Goal: Task Accomplishment & Management: Complete application form

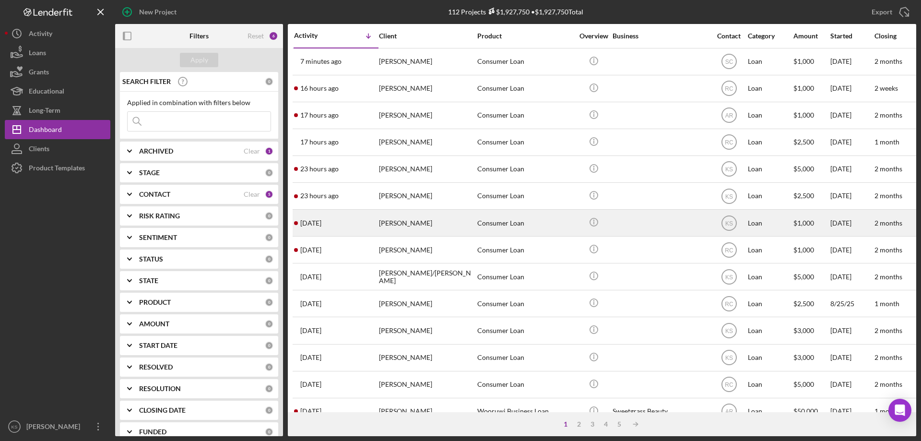
click at [412, 227] on div "[PERSON_NAME]" at bounding box center [427, 222] width 96 height 25
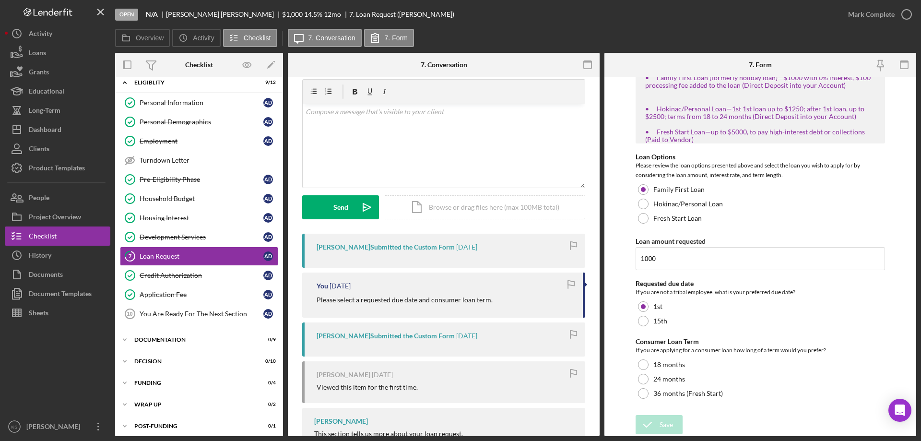
scroll to position [48, 0]
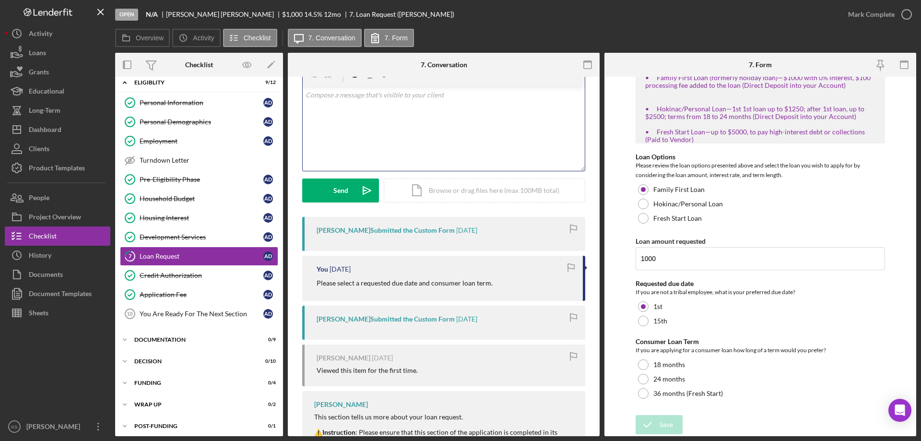
click at [488, 146] on div "v Color teal Color pink Remove color Add row above Add row below Add column bef…" at bounding box center [444, 129] width 282 height 84
click at [408, 96] on p "Once a consumer loan term is selected you will be ready to proceed to our next …" at bounding box center [444, 101] width 277 height 22
click at [0, 0] on span "selected" at bounding box center [0, 0] width 0 height 0
click at [516, 95] on p "Once a consumer loan term is selected, you will be ready to proceed to our next…" at bounding box center [444, 101] width 277 height 22
click at [0, 0] on span "the" at bounding box center [0, 0] width 0 height 0
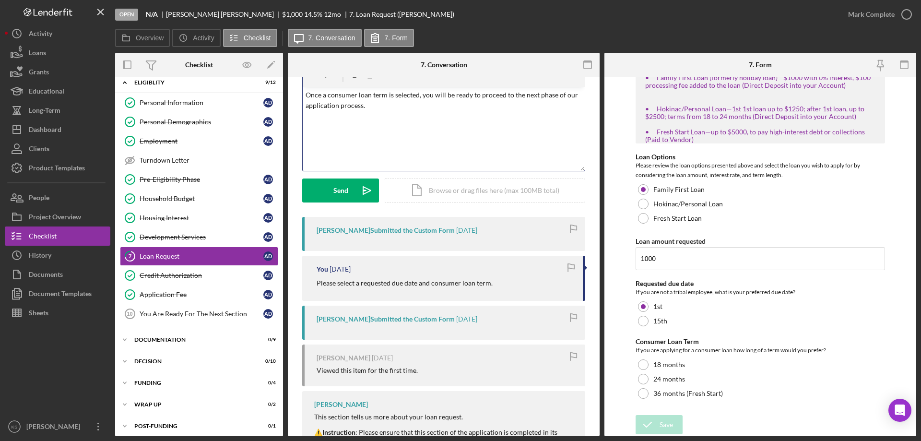
click at [429, 114] on div "v Color teal Color pink Remove color Add row above Add row below Add column bef…" at bounding box center [444, 129] width 282 height 84
drag, startPoint x: 339, startPoint y: 193, endPoint x: 490, endPoint y: 121, distance: 167.1
click at [501, 124] on form "v Color teal Color pink Remove color Add row above Add row below Add column bef…" at bounding box center [443, 132] width 283 height 140
click at [401, 94] on p "Once a consumer loan term is selected, you will be ready to proceed to the next…" at bounding box center [444, 101] width 277 height 22
click at [363, 131] on div "v Color teal Color pink Remove color Add row above Add row below Add column bef…" at bounding box center [444, 129] width 282 height 84
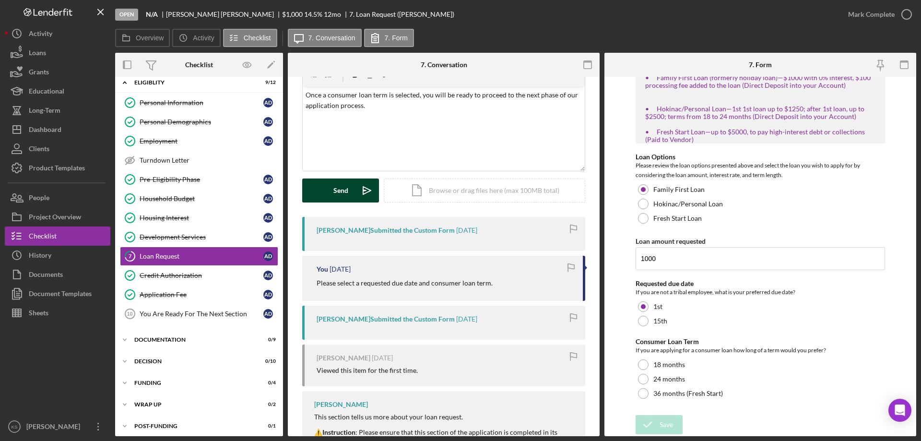
click at [343, 188] on div "Send" at bounding box center [340, 190] width 15 height 24
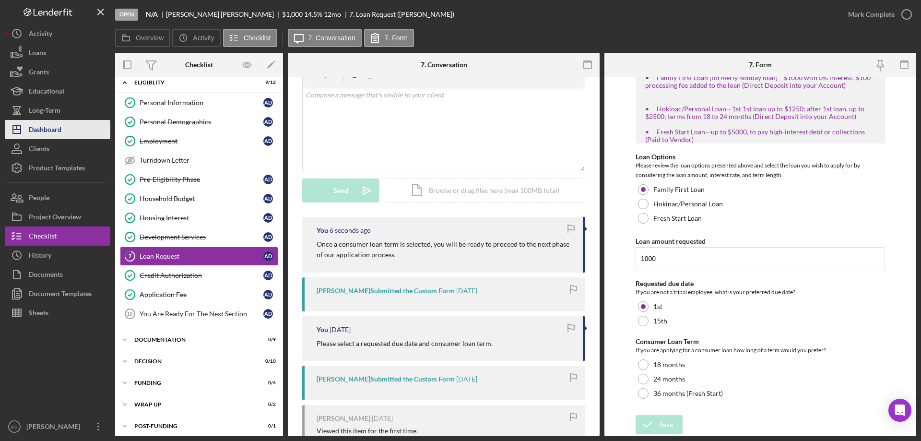
click at [64, 126] on button "Icon/Dashboard Dashboard" at bounding box center [58, 129] width 106 height 19
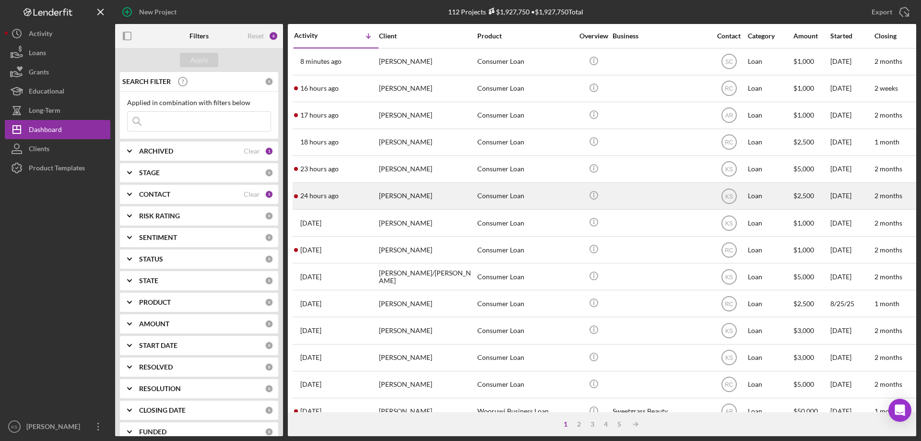
click at [414, 197] on div "[PERSON_NAME]" at bounding box center [427, 195] width 96 height 25
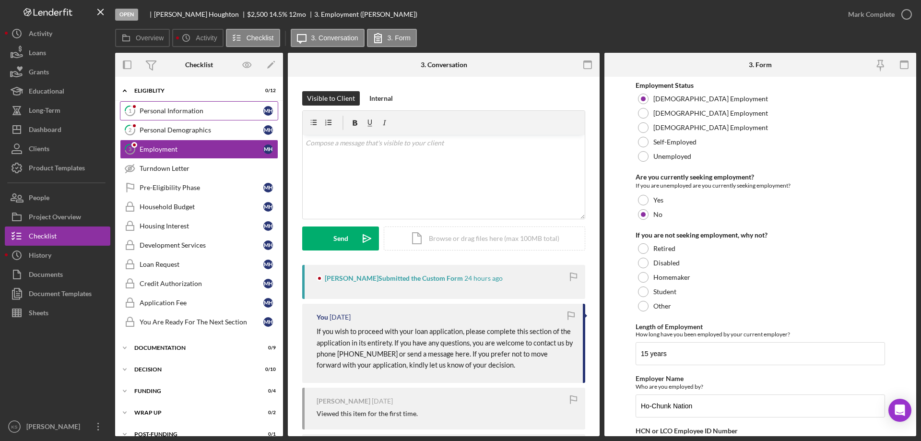
click at [202, 113] on div "Personal Information" at bounding box center [202, 111] width 124 height 8
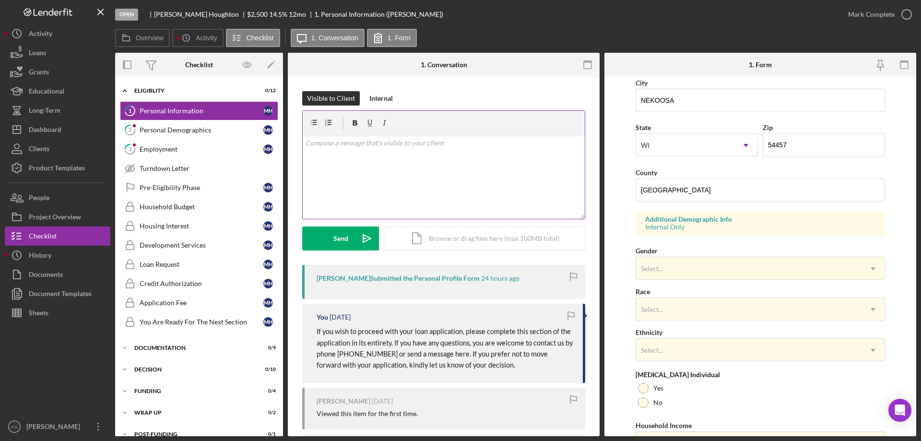
scroll to position [240, 0]
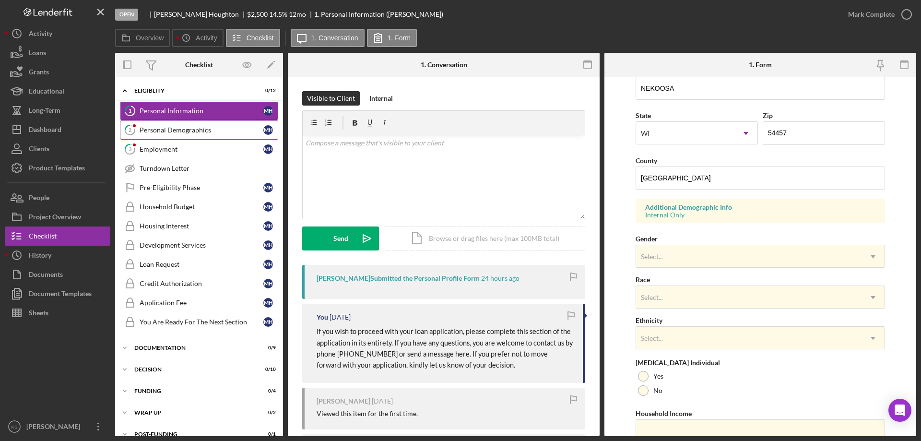
click at [217, 127] on div "Personal Demographics" at bounding box center [202, 130] width 124 height 8
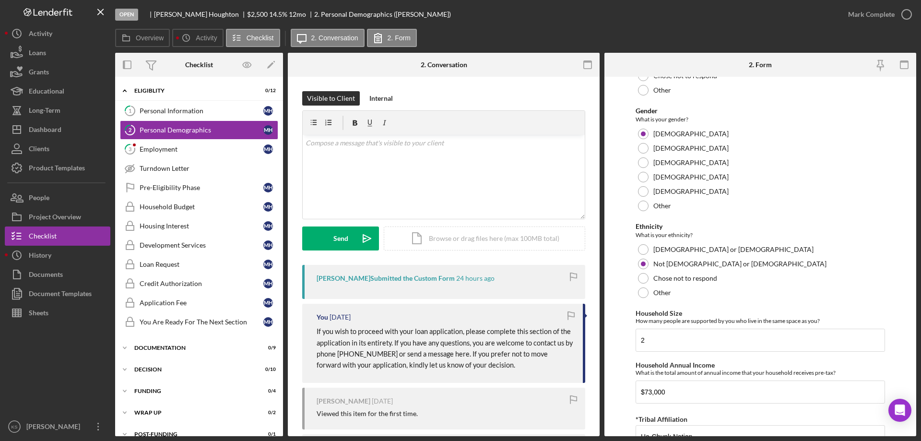
scroll to position [527, 0]
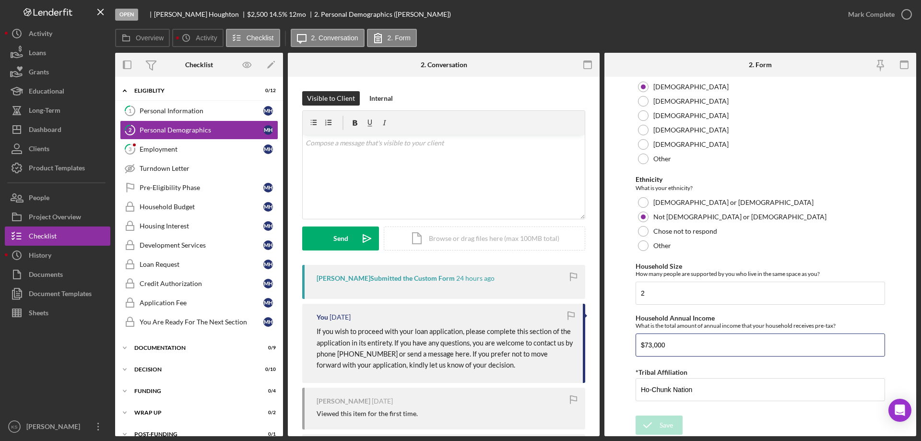
drag, startPoint x: 685, startPoint y: 341, endPoint x: 571, endPoint y: 336, distance: 114.8
click at [571, 336] on div "Overview Internal Workflow Stage Open Icon/Dropdown Arrow Archive (can unarchiv…" at bounding box center [515, 244] width 801 height 383
click at [213, 106] on link "1 Personal Information M H" at bounding box center [199, 110] width 158 height 19
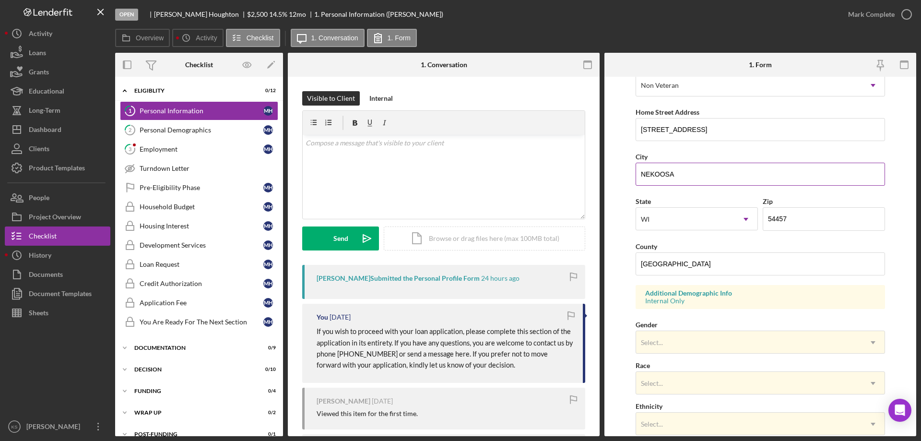
scroll to position [281, 0]
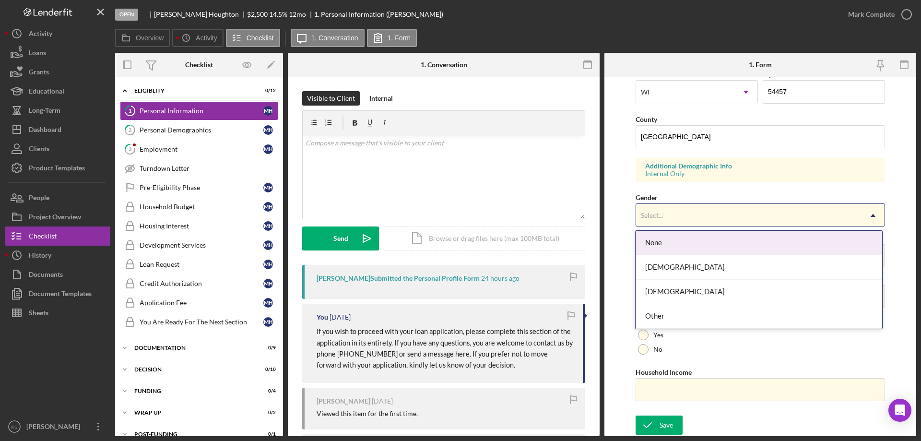
click at [656, 205] on div "Select..." at bounding box center [748, 215] width 225 height 22
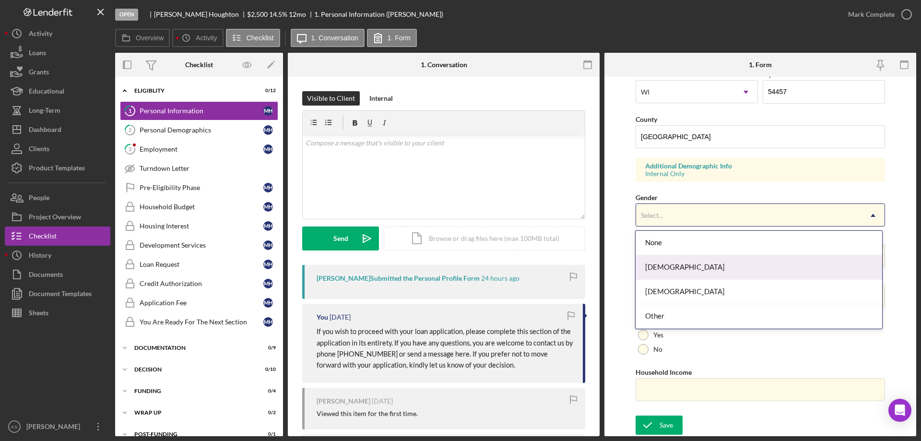
click at [668, 262] on div "[DEMOGRAPHIC_DATA]" at bounding box center [759, 267] width 246 height 24
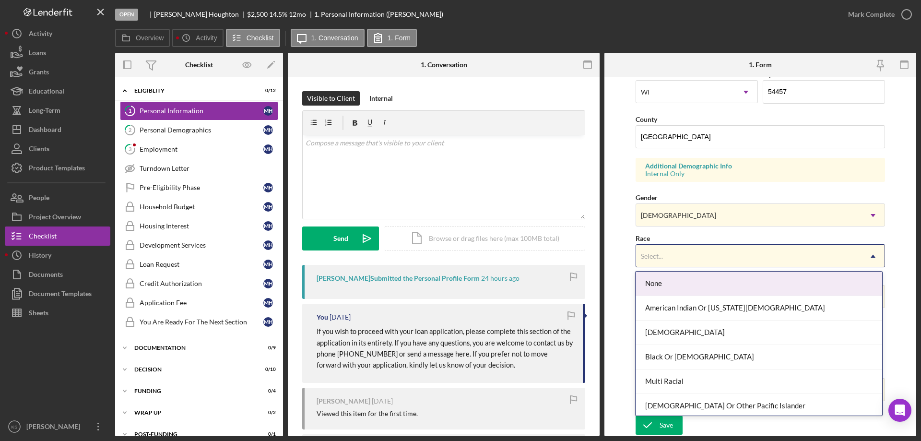
click at [673, 256] on div "Select..." at bounding box center [748, 256] width 225 height 22
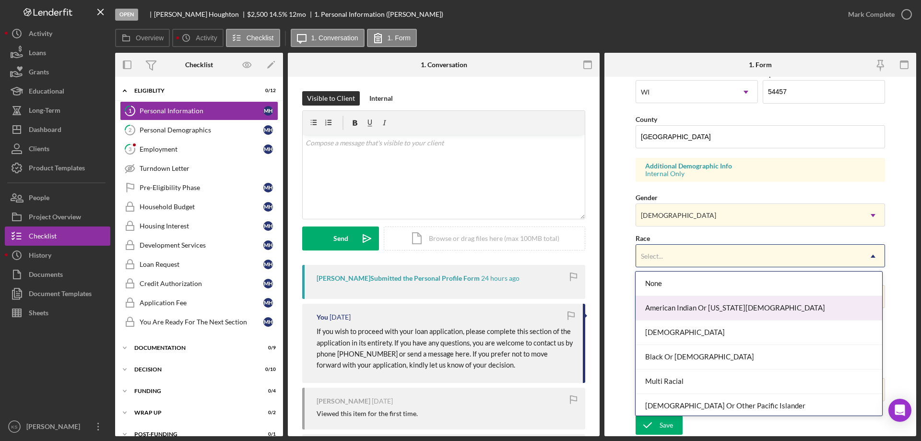
click at [693, 306] on div "American Indian Or [US_STATE][DEMOGRAPHIC_DATA]" at bounding box center [759, 308] width 246 height 24
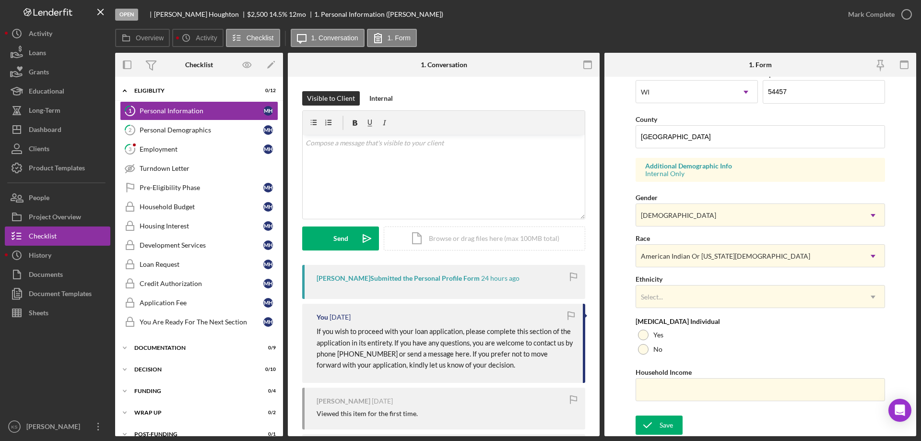
click at [693, 306] on div "Select..." at bounding box center [748, 297] width 225 height 22
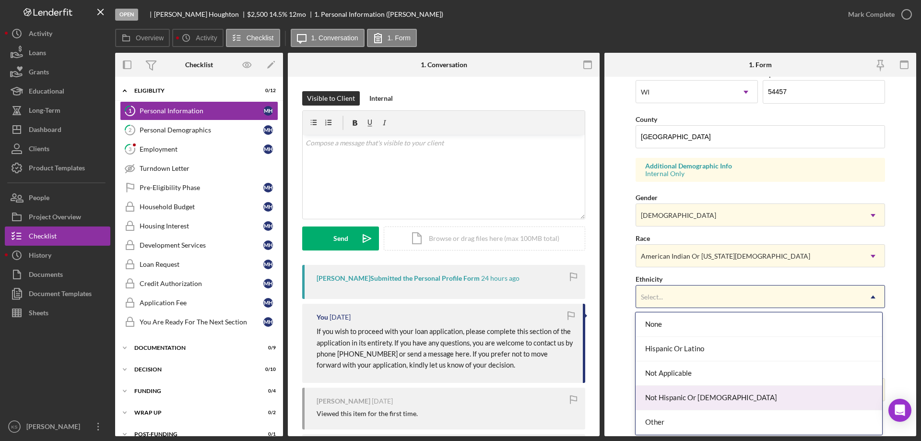
click at [694, 391] on div "Not Hispanic Or [DEMOGRAPHIC_DATA]" at bounding box center [759, 398] width 246 height 24
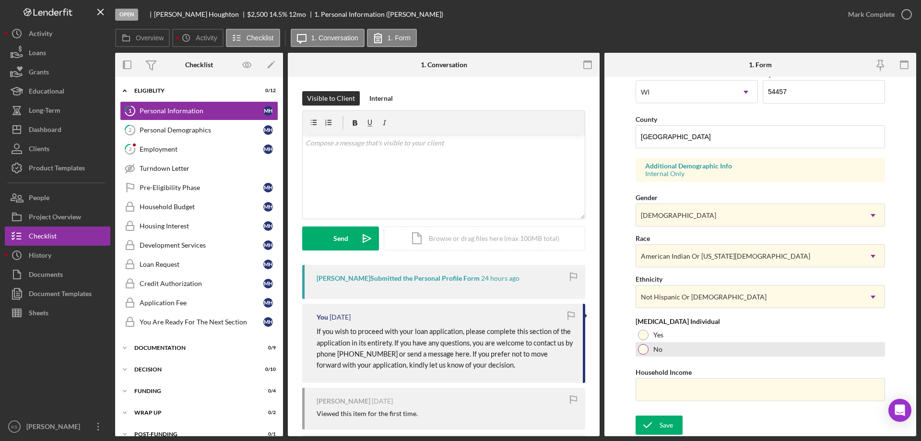
click at [654, 352] on label "No" at bounding box center [657, 349] width 9 height 8
click at [663, 390] on input "Household Income" at bounding box center [760, 389] width 249 height 23
paste input "$73,000"
type input "$73,000"
click at [663, 428] on div "Save" at bounding box center [665, 424] width 13 height 19
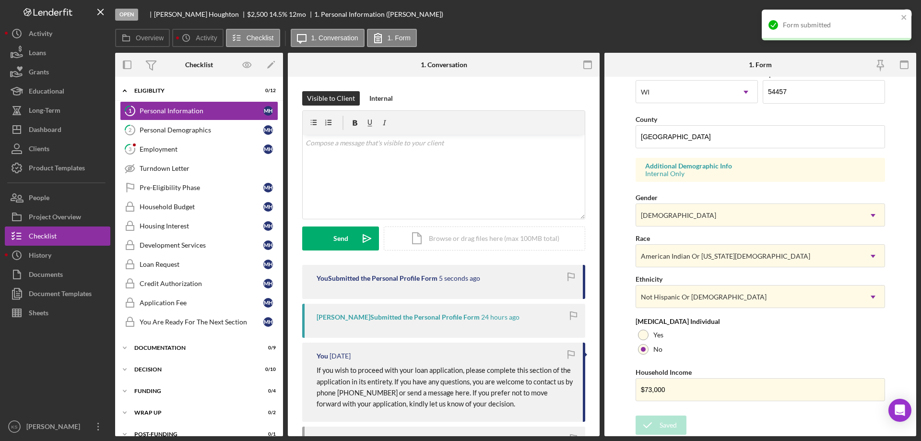
click at [900, 14] on div "Form submitted" at bounding box center [837, 25] width 150 height 31
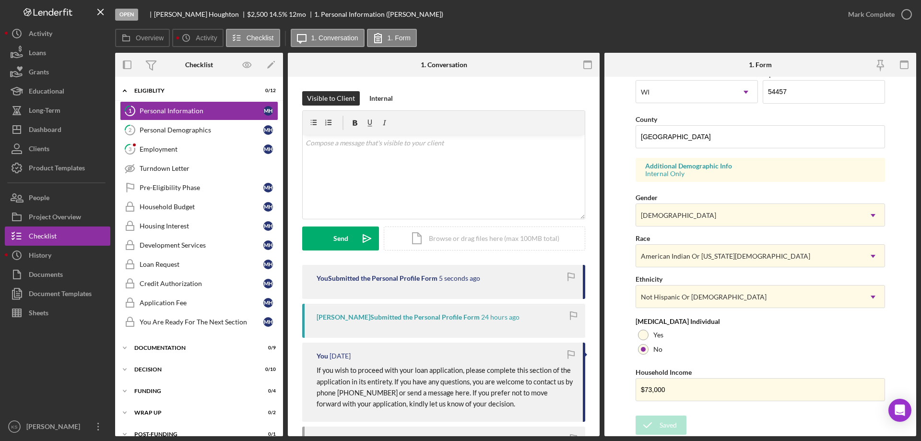
click at [904, 15] on div "Form submitted" at bounding box center [836, 29] width 153 height 42
click at [887, 14] on div "Mark Complete" at bounding box center [871, 14] width 47 height 19
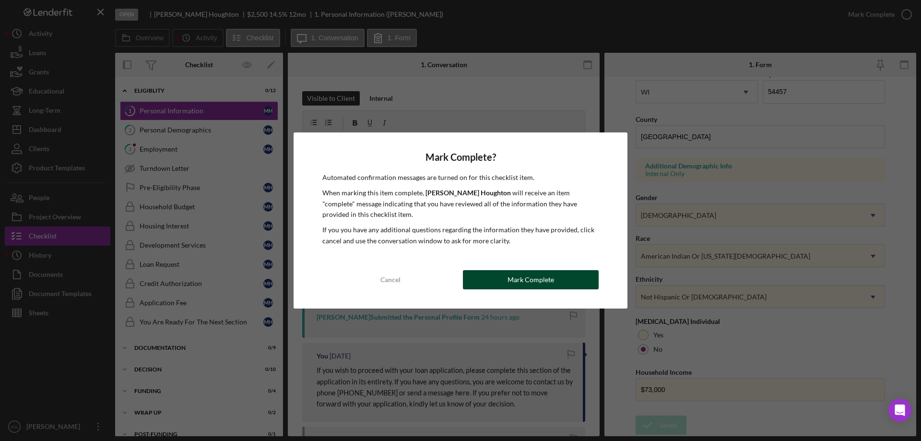
drag, startPoint x: 543, startPoint y: 271, endPoint x: 559, endPoint y: 274, distance: 16.6
click at [543, 272] on div "Mark Complete" at bounding box center [530, 279] width 47 height 19
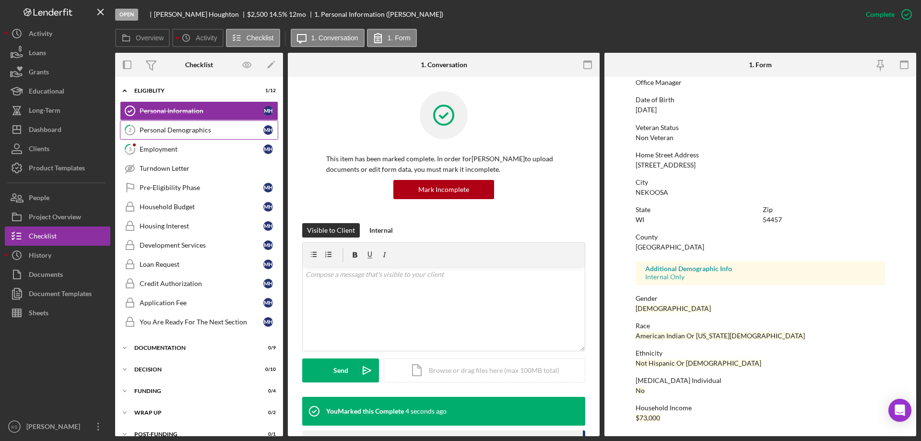
scroll to position [88, 0]
click at [166, 124] on link "2 Personal Demographics M H" at bounding box center [199, 129] width 158 height 19
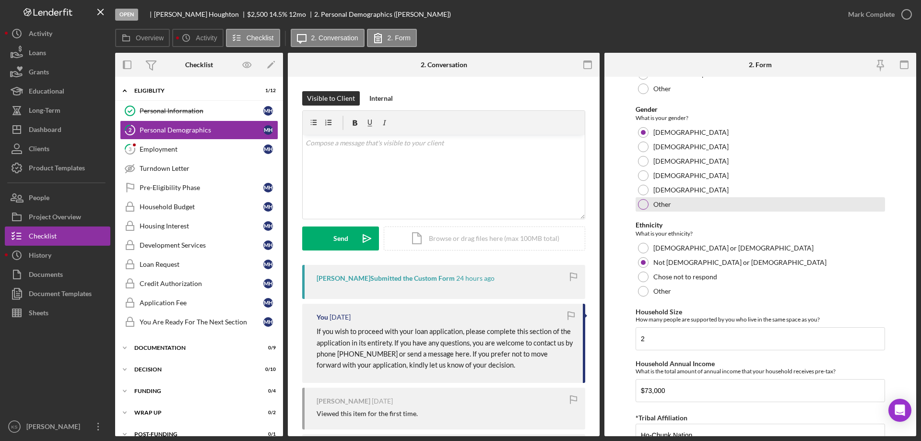
scroll to position [527, 0]
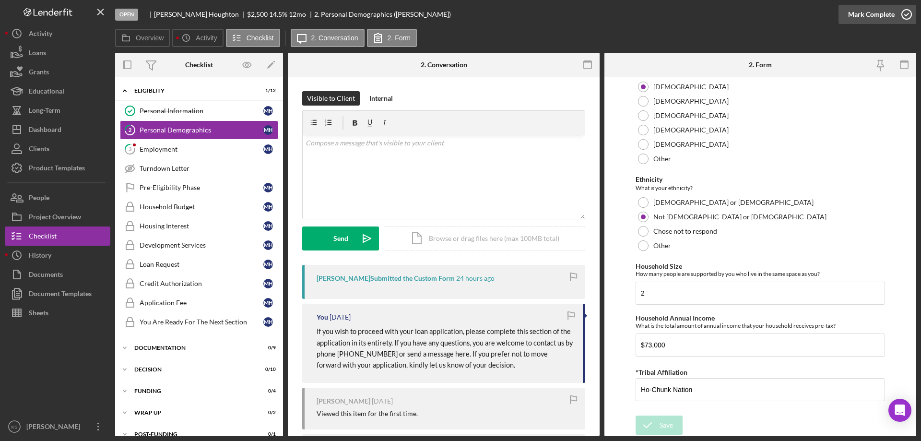
click at [860, 18] on div "Mark Complete" at bounding box center [871, 14] width 47 height 19
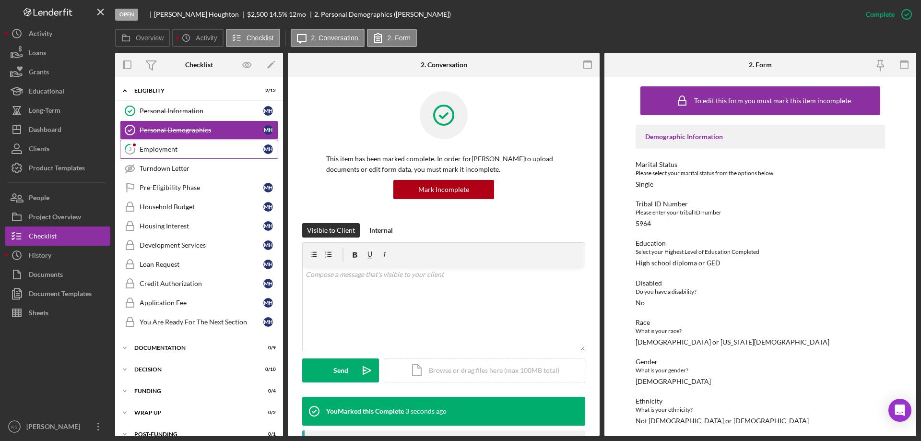
click at [156, 149] on div "Employment" at bounding box center [202, 149] width 124 height 8
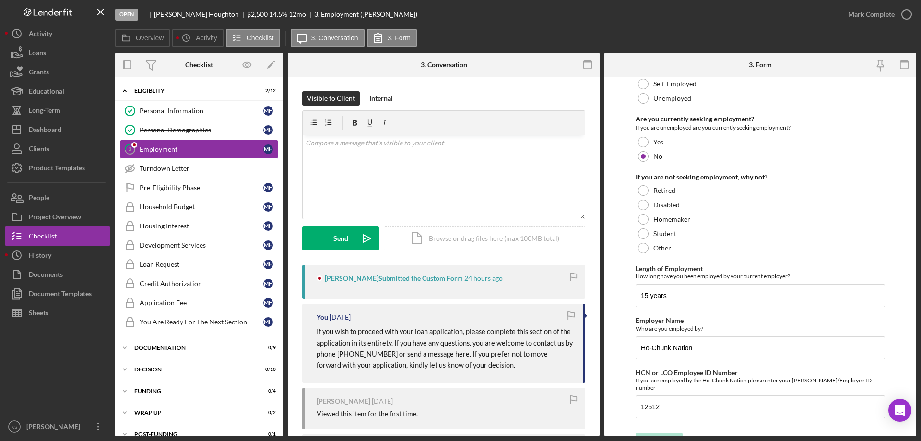
scroll to position [68, 0]
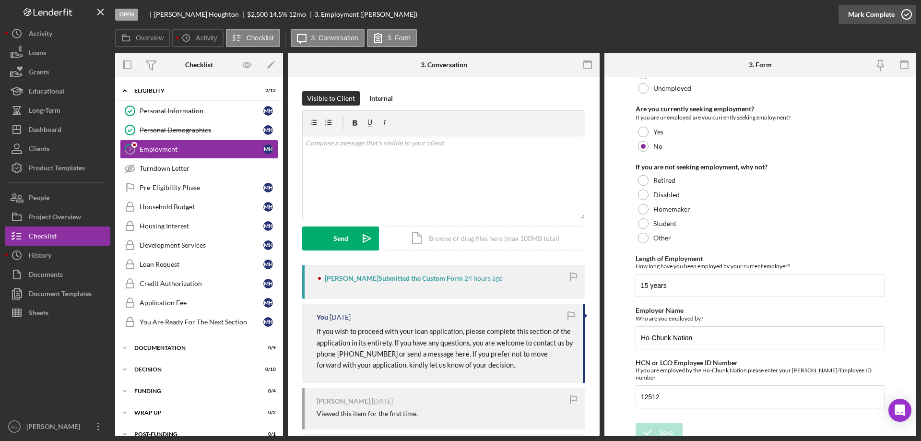
click at [877, 19] on div "Mark Complete" at bounding box center [871, 14] width 47 height 19
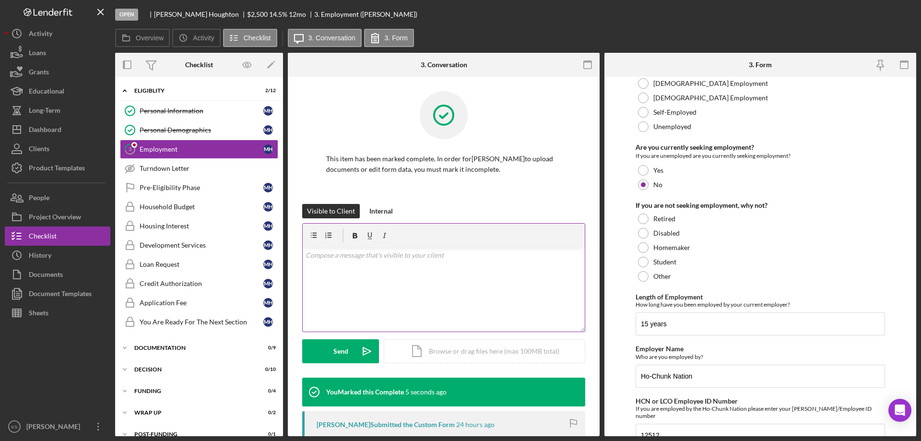
scroll to position [106, 0]
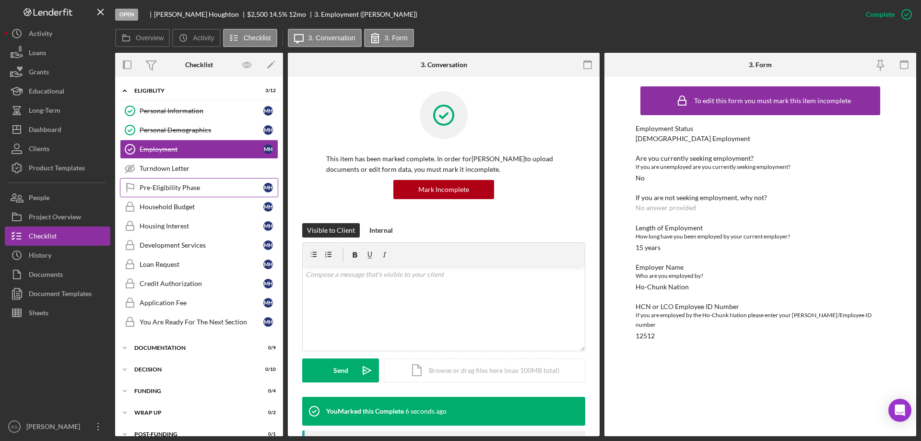
click at [187, 187] on div "Pre-Eligibility Phase" at bounding box center [202, 188] width 124 height 8
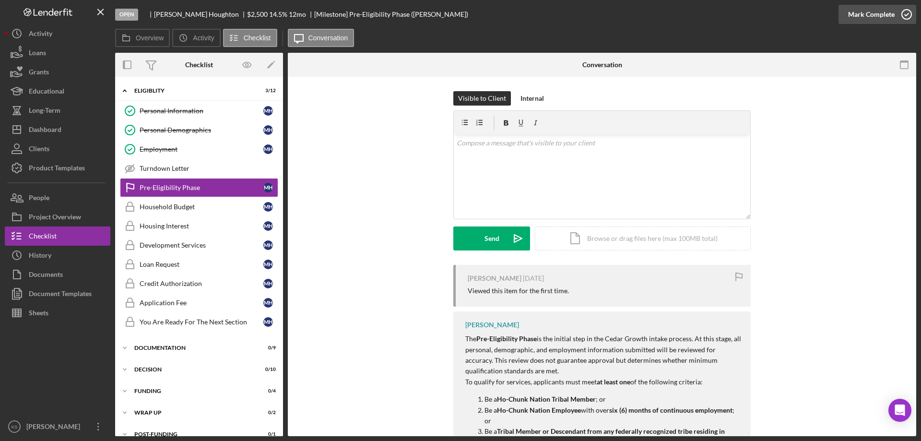
click at [860, 16] on div "Mark Complete" at bounding box center [871, 14] width 47 height 19
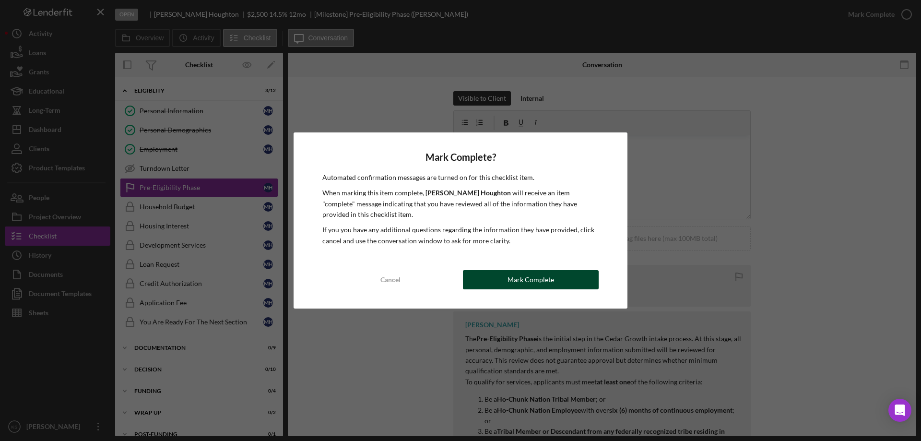
click at [552, 276] on div "Mark Complete" at bounding box center [530, 279] width 47 height 19
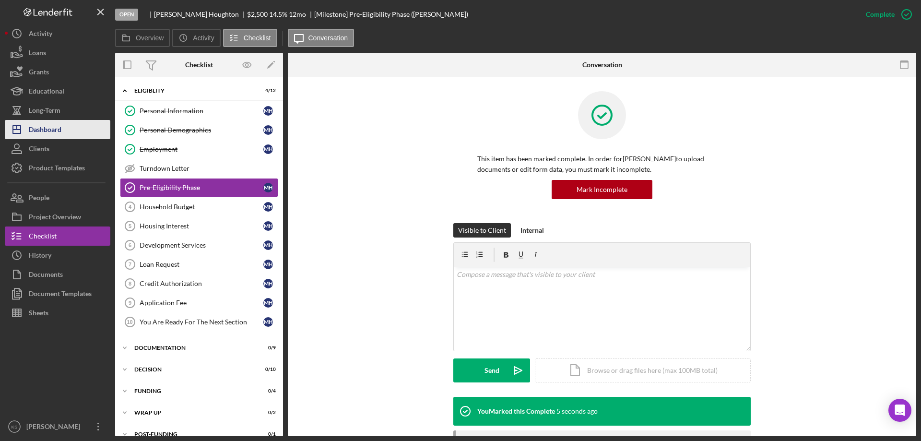
click at [71, 131] on button "Icon/Dashboard Dashboard" at bounding box center [58, 129] width 106 height 19
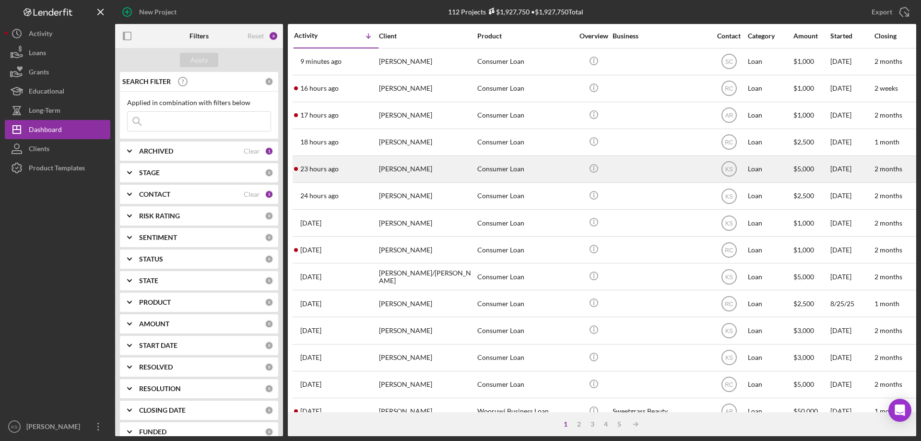
click at [460, 175] on div "[PERSON_NAME]" at bounding box center [427, 168] width 96 height 25
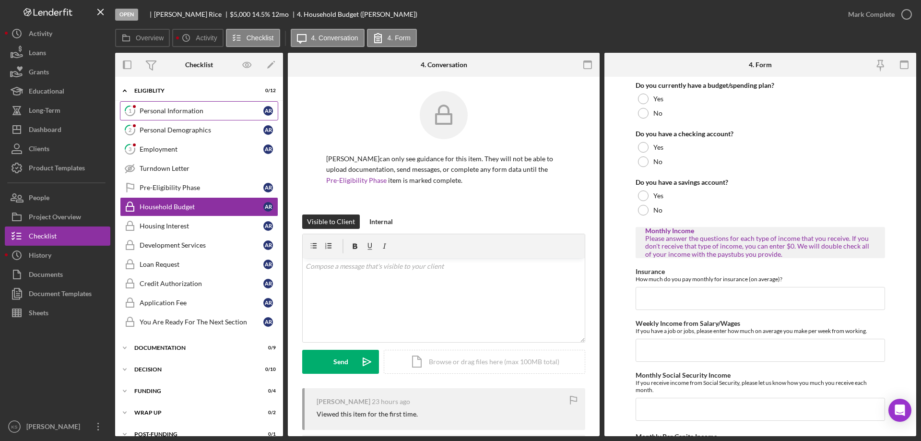
click at [169, 115] on div "Personal Information" at bounding box center [202, 111] width 124 height 8
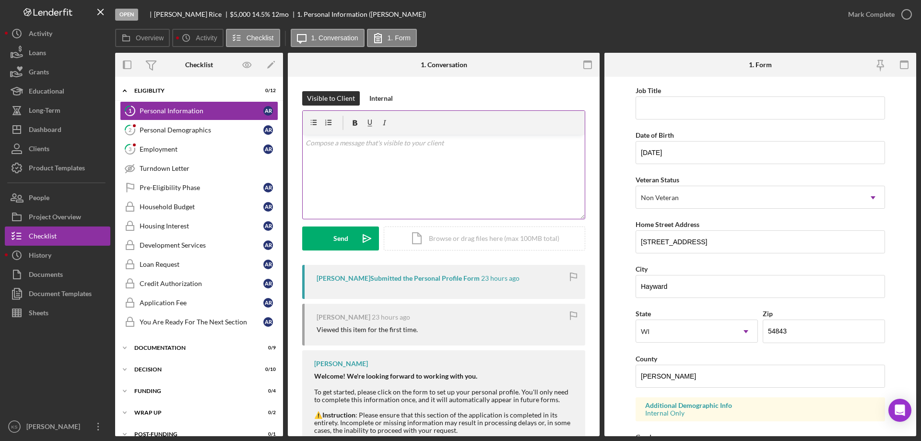
scroll to position [41, 0]
click at [196, 128] on div "Personal Demographics" at bounding box center [202, 130] width 124 height 8
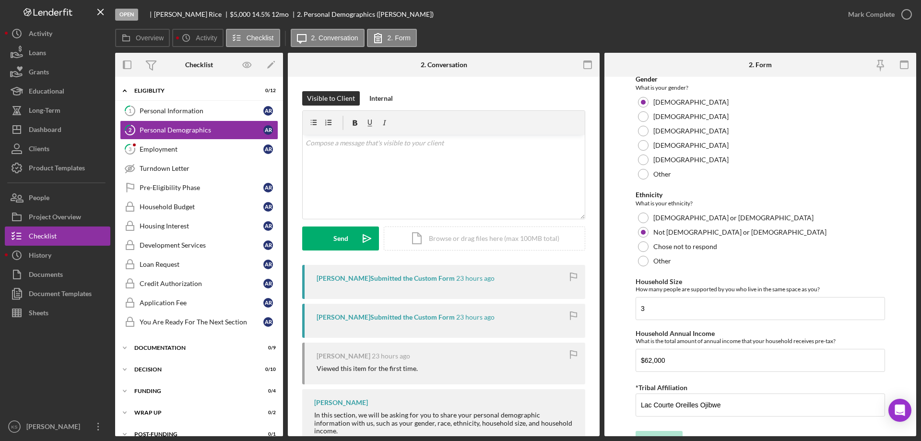
scroll to position [527, 0]
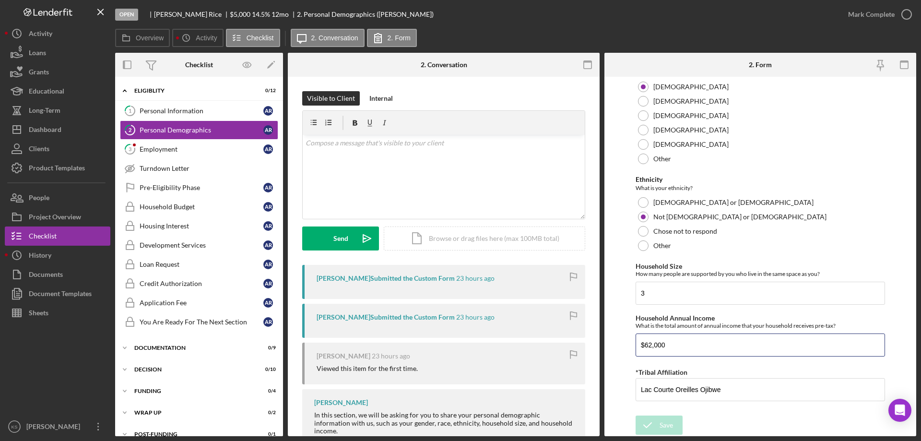
drag, startPoint x: 617, startPoint y: 345, endPoint x: 597, endPoint y: 343, distance: 19.8
click at [595, 343] on div "Overview Internal Workflow Stage Open Icon/Dropdown Arrow Archive (can unarchiv…" at bounding box center [515, 244] width 801 height 383
click at [198, 116] on link "1 Personal Information A R" at bounding box center [199, 110] width 158 height 19
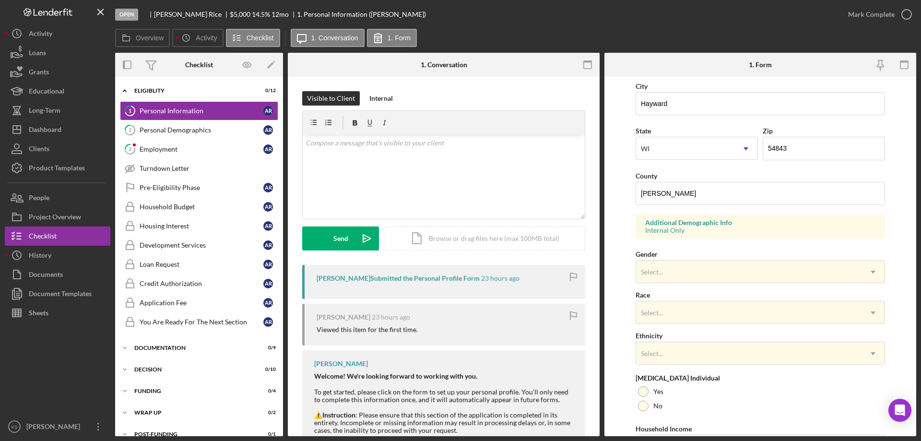
scroll to position [240, 0]
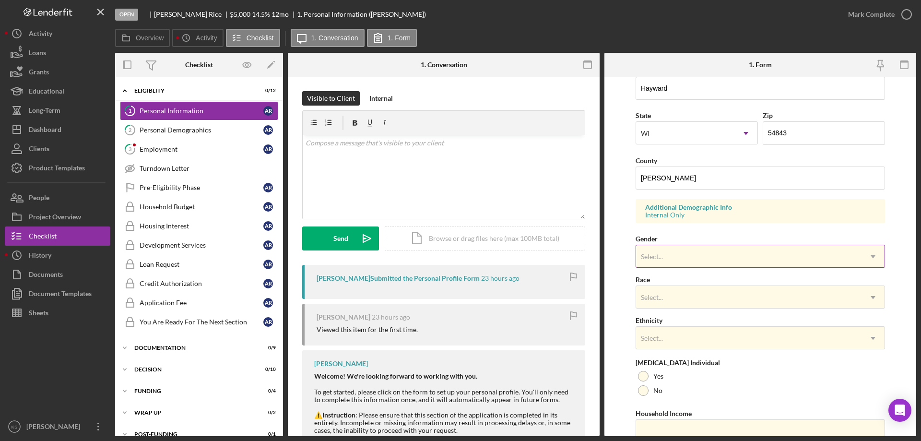
click at [678, 253] on div "Select..." at bounding box center [748, 257] width 225 height 22
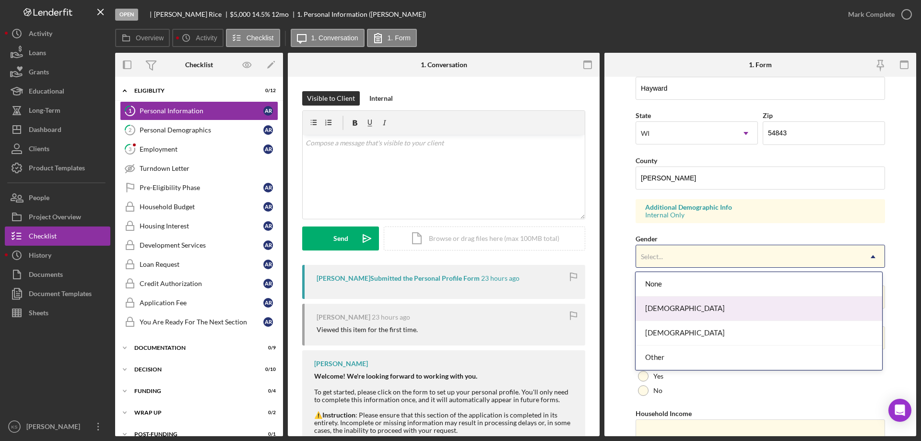
click at [672, 310] on div "[DEMOGRAPHIC_DATA]" at bounding box center [759, 308] width 246 height 24
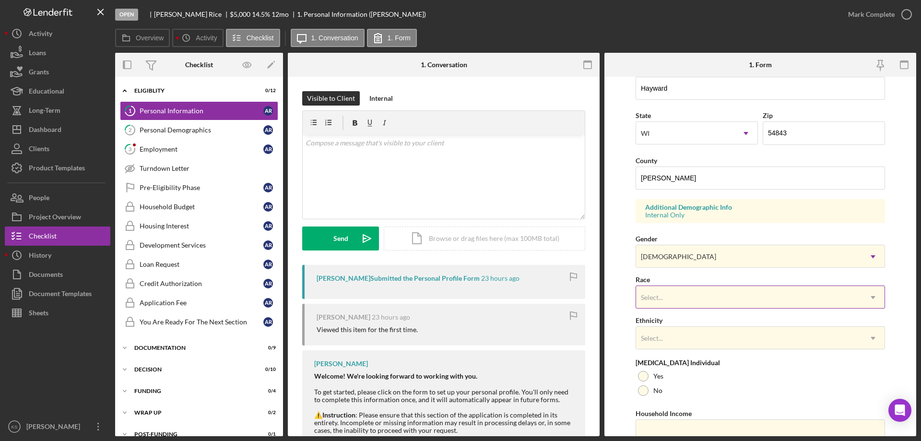
click at [678, 297] on div "Select..." at bounding box center [748, 297] width 225 height 22
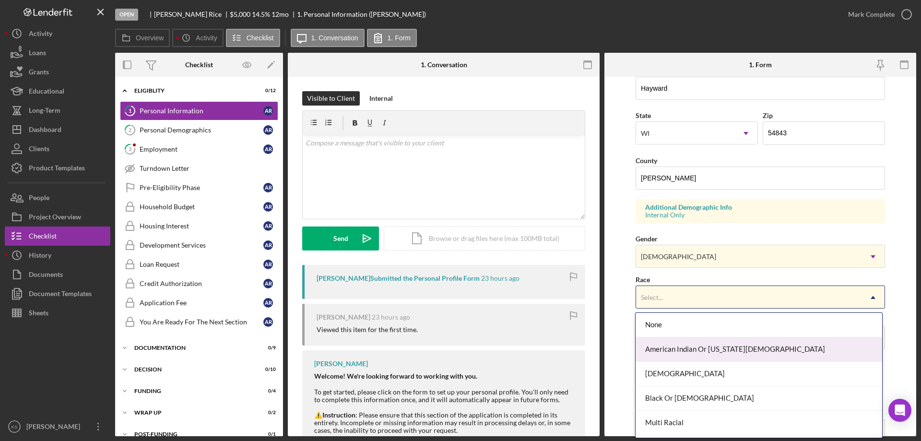
click at [711, 355] on div "American Indian Or [US_STATE][DEMOGRAPHIC_DATA]" at bounding box center [759, 349] width 246 height 24
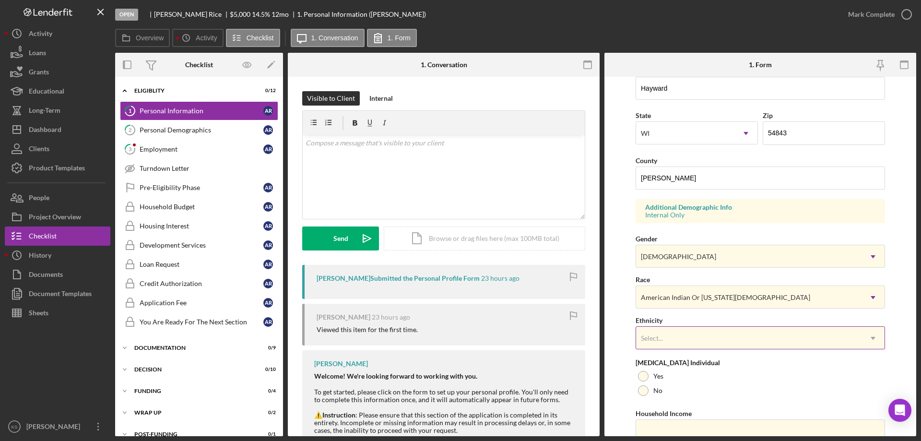
click at [703, 346] on div "Select..." at bounding box center [748, 338] width 225 height 22
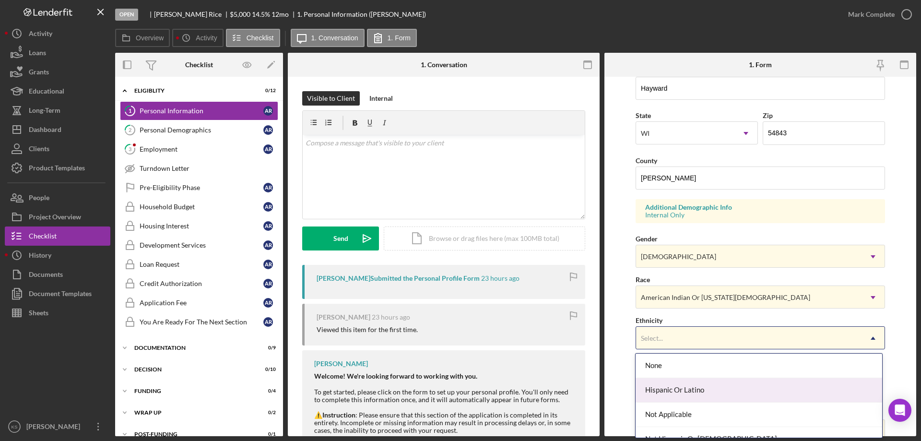
scroll to position [38, 0]
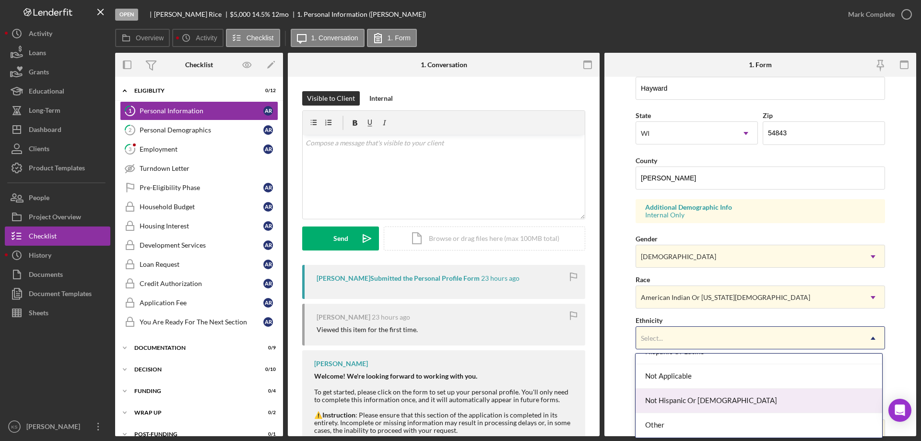
click at [697, 394] on div "Not Hispanic Or [DEMOGRAPHIC_DATA]" at bounding box center [759, 401] width 246 height 24
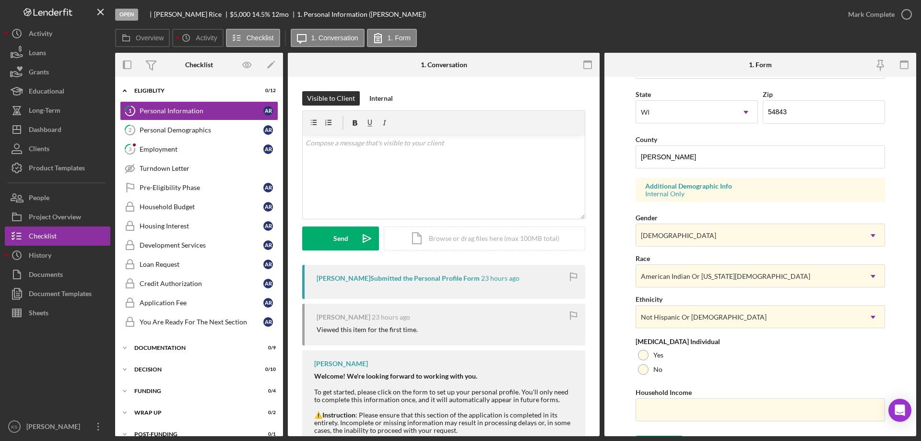
scroll to position [281, 0]
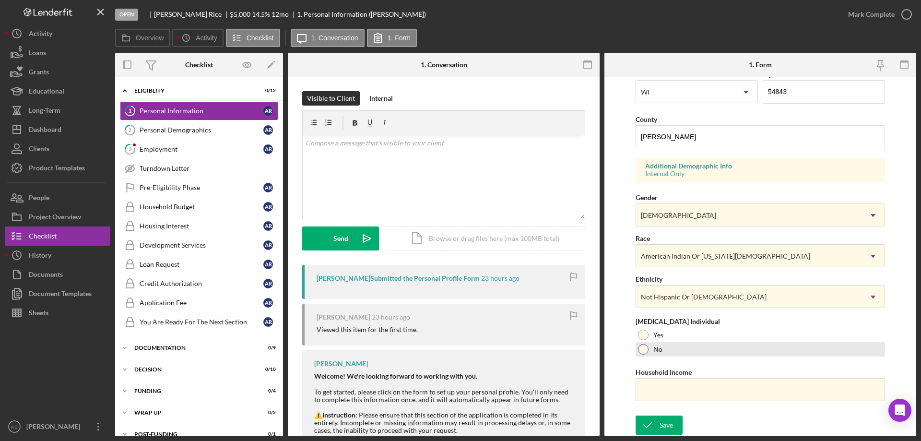
click at [676, 347] on div "No" at bounding box center [760, 349] width 249 height 14
click at [683, 390] on input "Household Income" at bounding box center [760, 389] width 249 height 23
paste input "$62,000"
type input "$62,000"
click at [672, 421] on div "Save" at bounding box center [665, 424] width 13 height 19
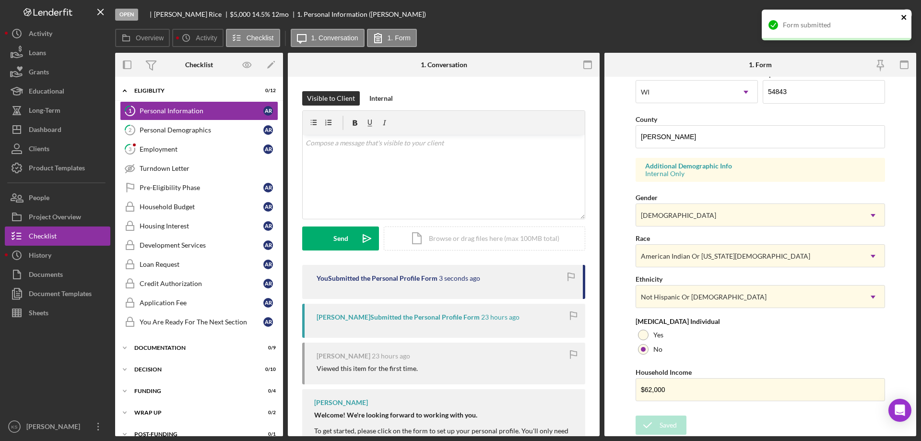
click at [901, 20] on icon "close" at bounding box center [904, 17] width 7 height 8
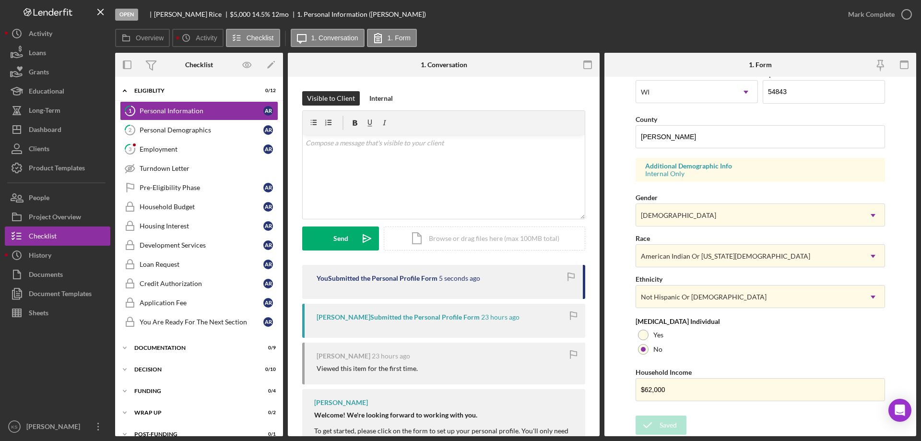
click at [879, 14] on div "Form submitted" at bounding box center [836, 29] width 153 height 42
click at [869, 13] on div "Mark Complete" at bounding box center [871, 14] width 47 height 19
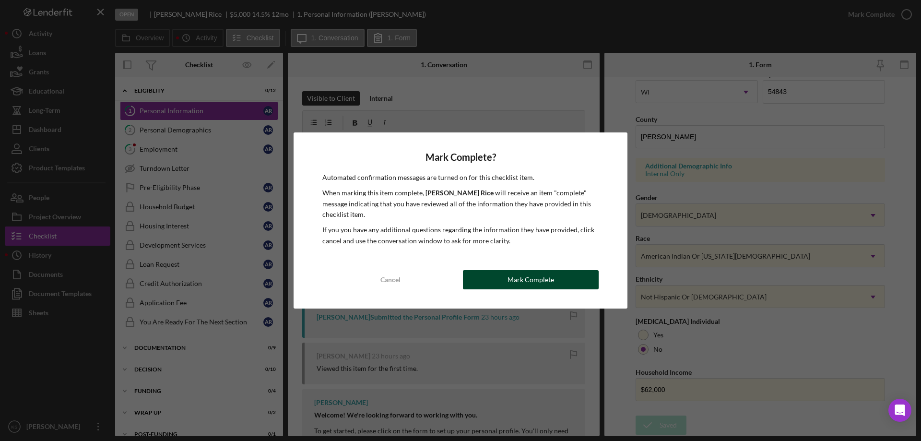
click at [543, 271] on div "Mark Complete" at bounding box center [530, 279] width 47 height 19
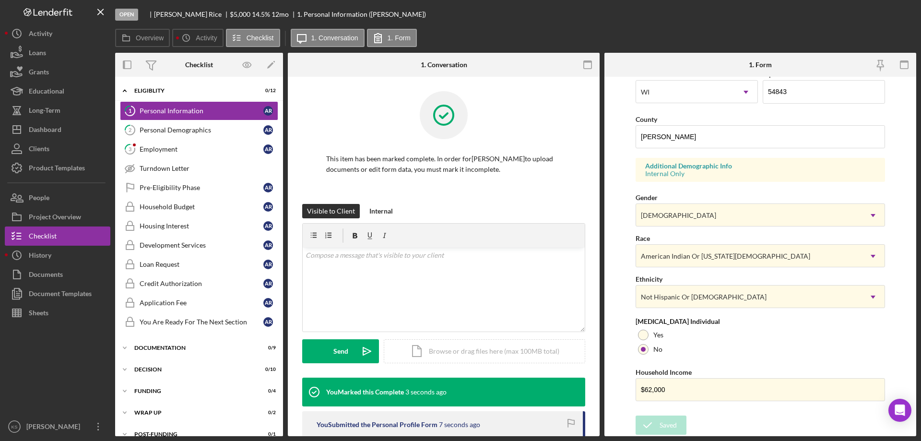
scroll to position [88, 0]
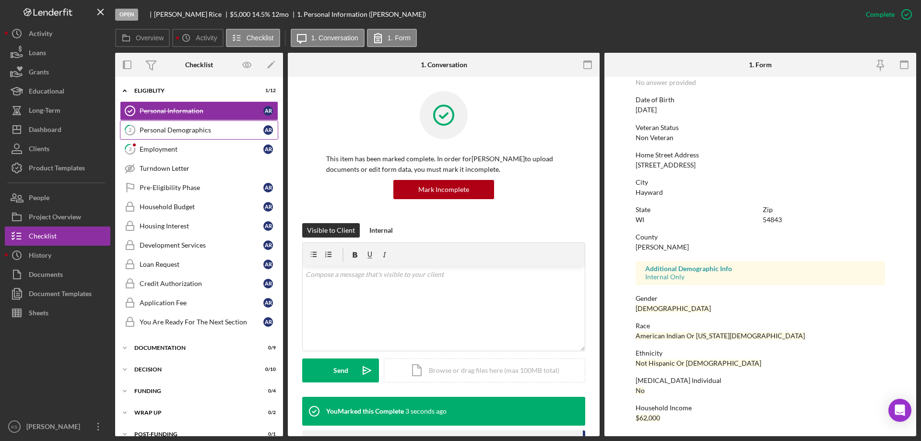
click at [188, 132] on div "Personal Demographics" at bounding box center [202, 130] width 124 height 8
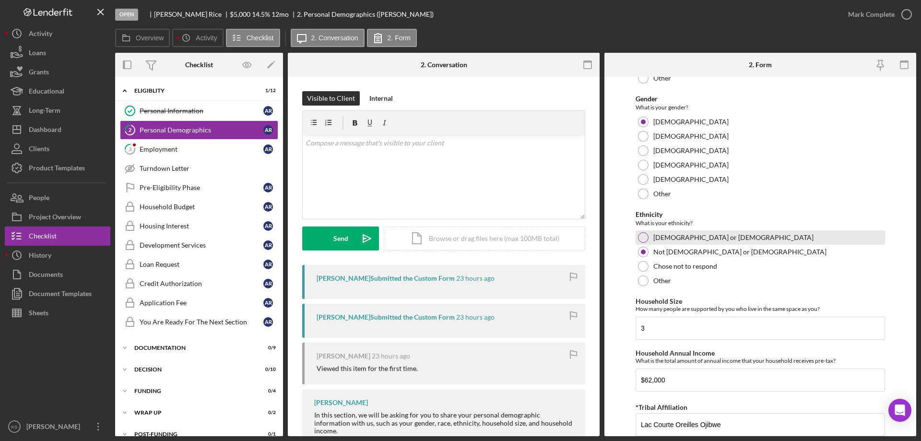
scroll to position [527, 0]
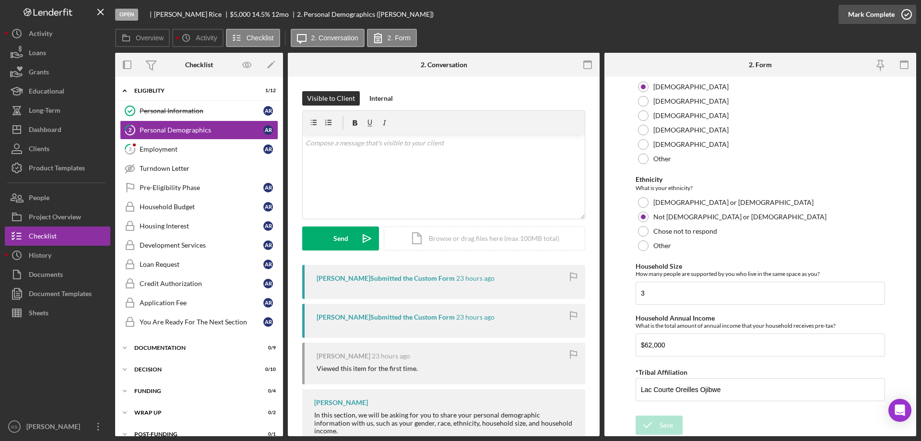
click at [894, 13] on button "Mark Complete" at bounding box center [877, 14] width 78 height 19
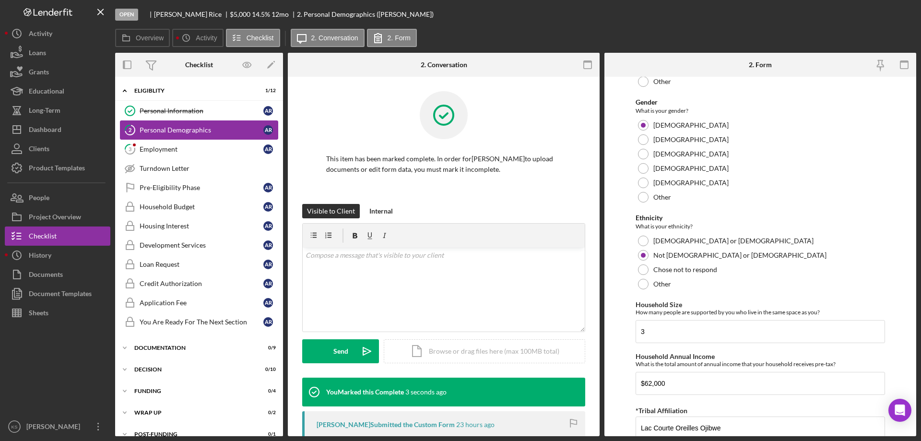
scroll to position [565, 0]
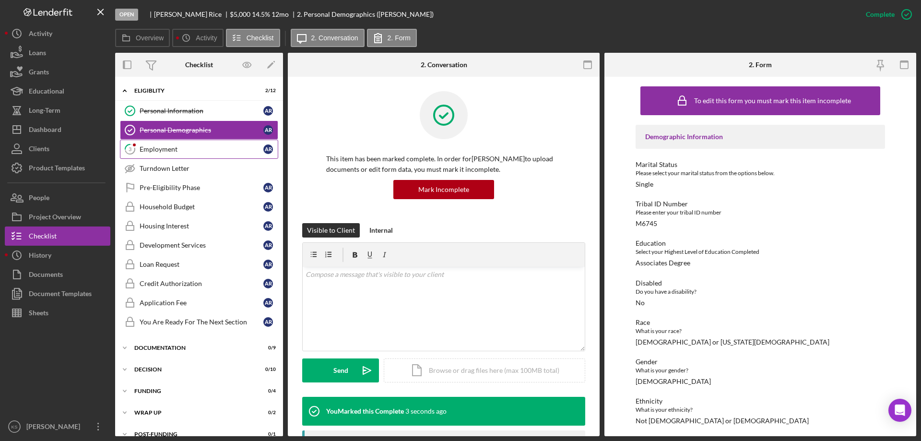
click at [183, 151] on div "Employment" at bounding box center [202, 149] width 124 height 8
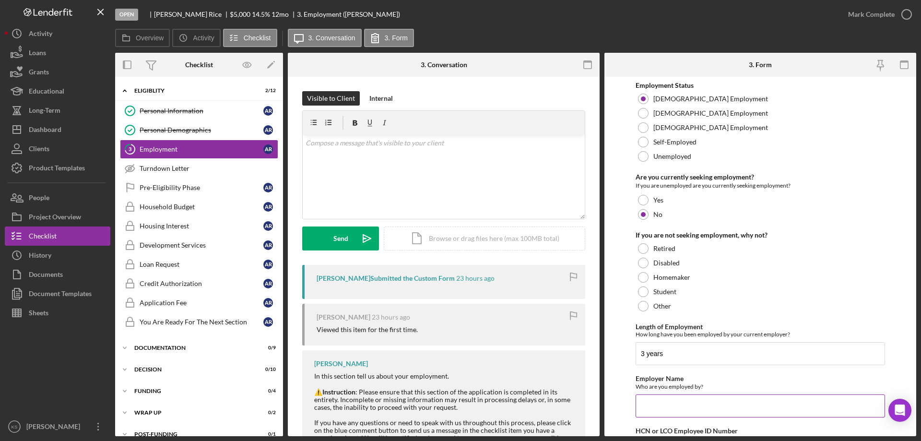
scroll to position [68, 0]
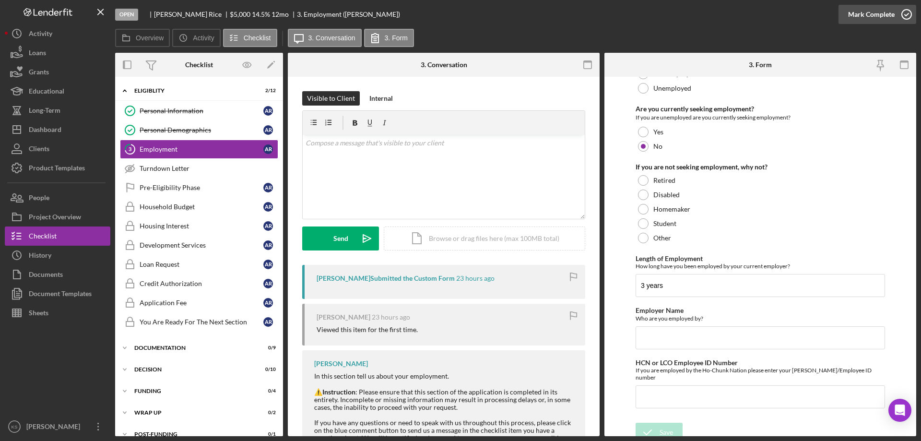
click at [874, 11] on div "Mark Complete" at bounding box center [871, 14] width 47 height 19
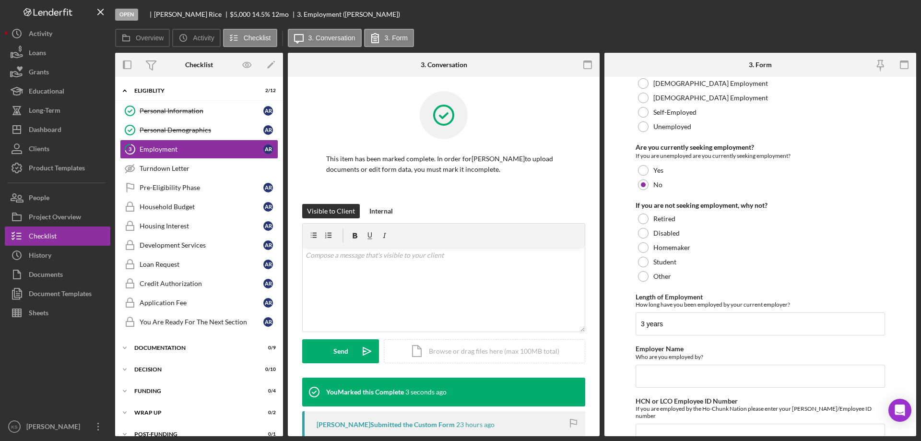
scroll to position [106, 0]
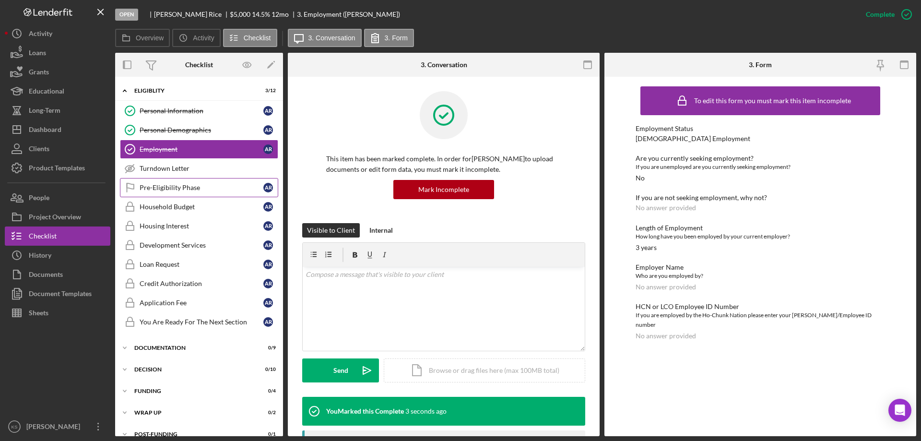
click at [213, 188] on div "Pre-Eligibility Phase" at bounding box center [202, 188] width 124 height 8
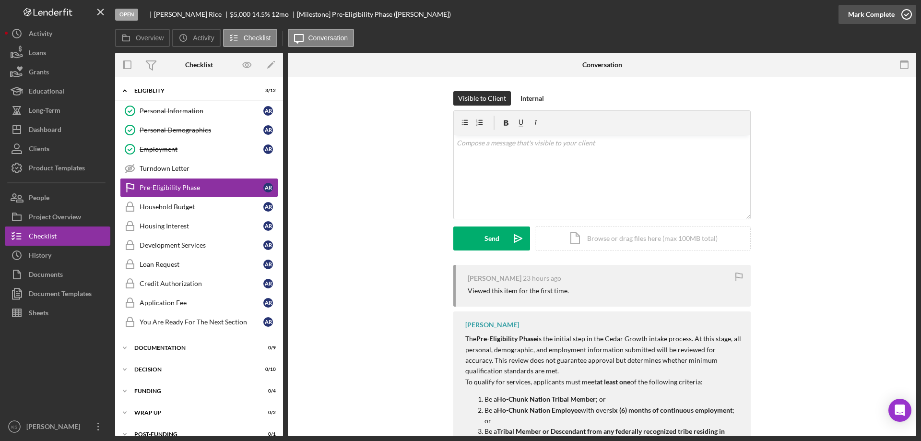
click at [881, 13] on div "Mark Complete" at bounding box center [871, 14] width 47 height 19
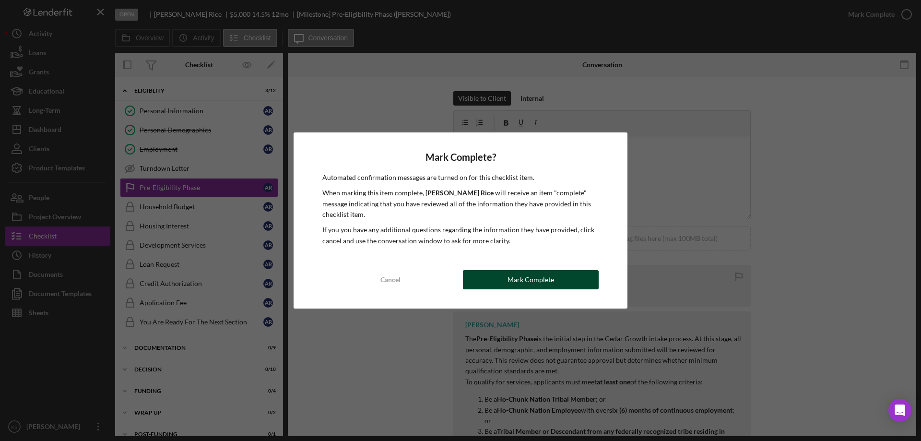
click at [515, 270] on div "Mark Complete" at bounding box center [530, 279] width 47 height 19
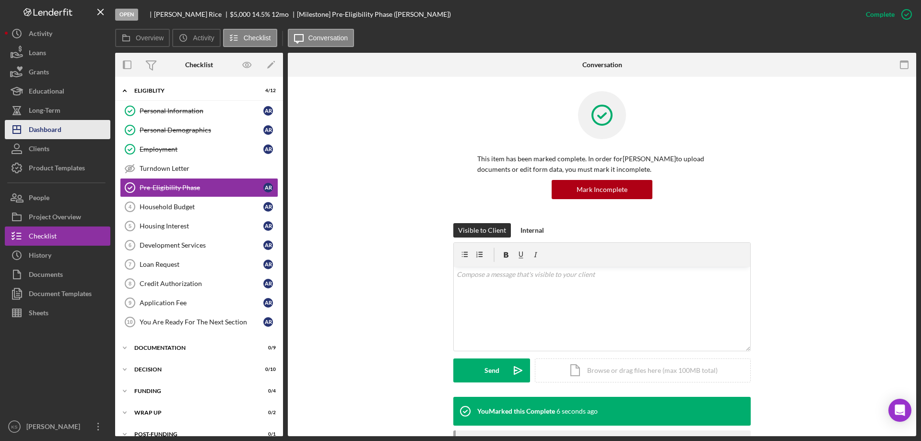
click at [33, 126] on div "Dashboard" at bounding box center [45, 131] width 33 height 22
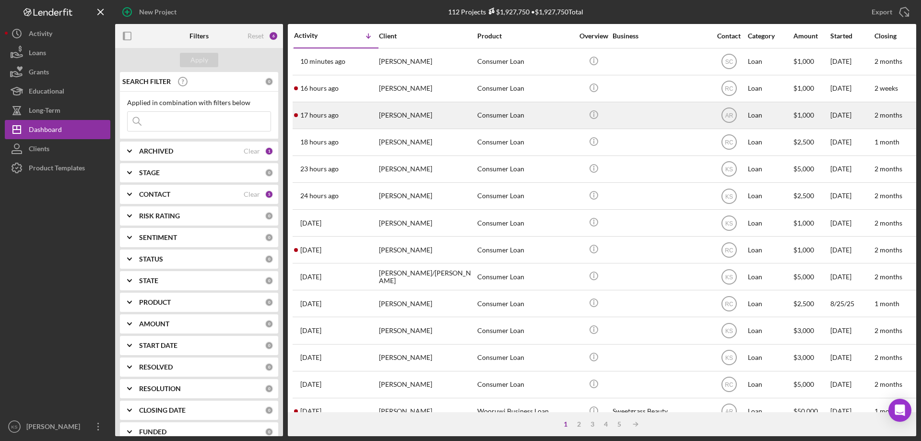
click at [500, 114] on div "Consumer Loan" at bounding box center [525, 115] width 96 height 25
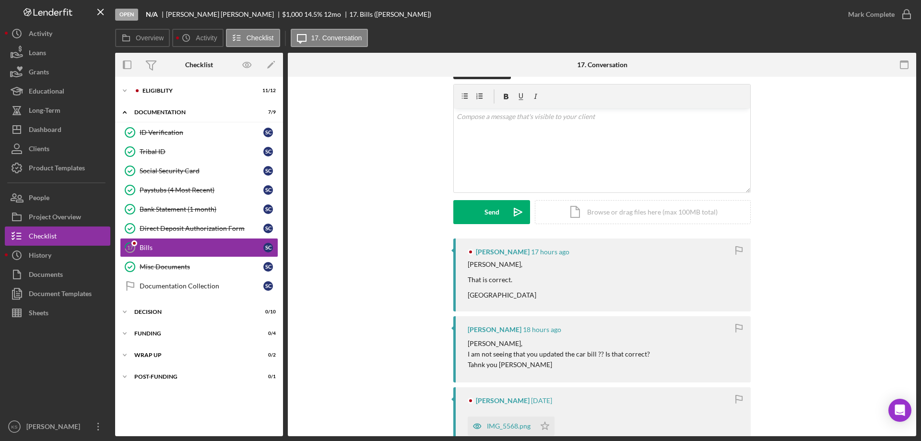
scroll to position [48, 0]
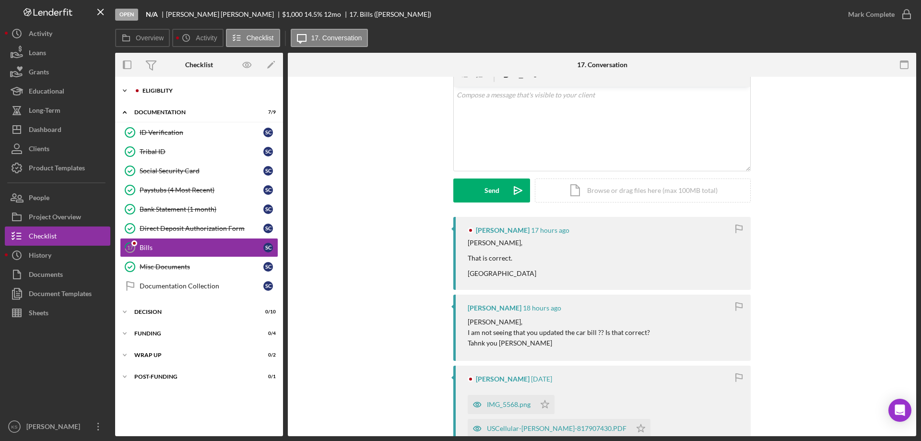
click at [170, 83] on div "Icon/Expander Eligiblity 11 / 12" at bounding box center [199, 90] width 168 height 19
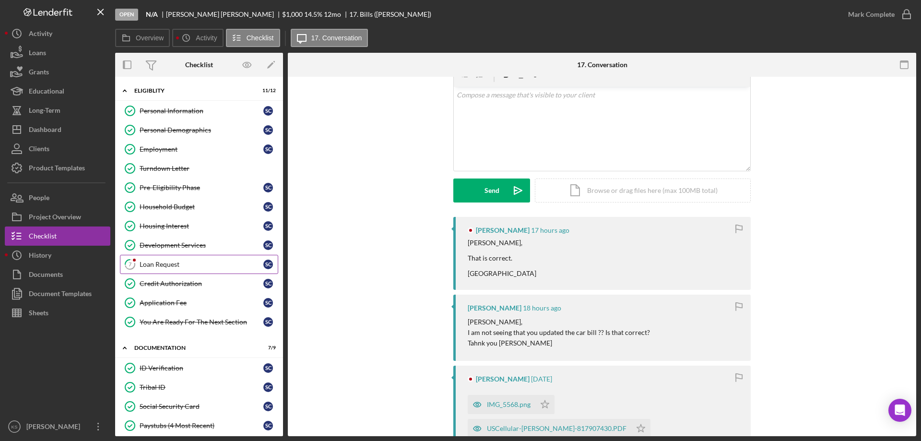
click at [173, 264] on div "Loan Request" at bounding box center [202, 264] width 124 height 8
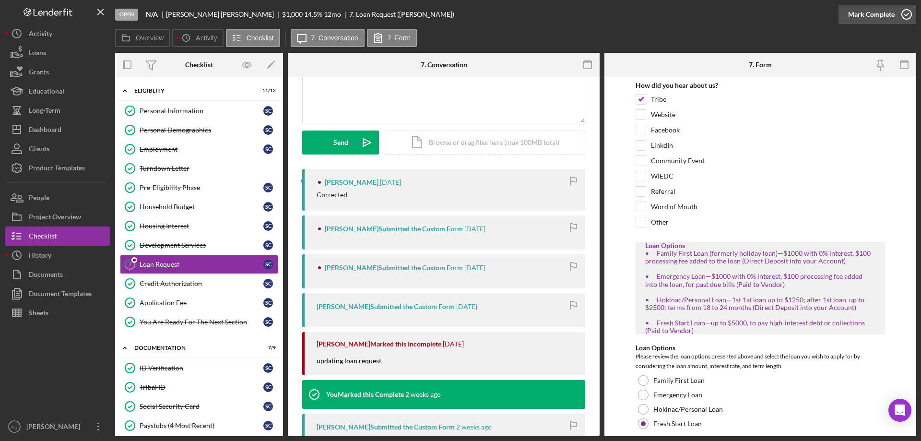
click at [869, 22] on div "Mark Complete" at bounding box center [871, 14] width 47 height 19
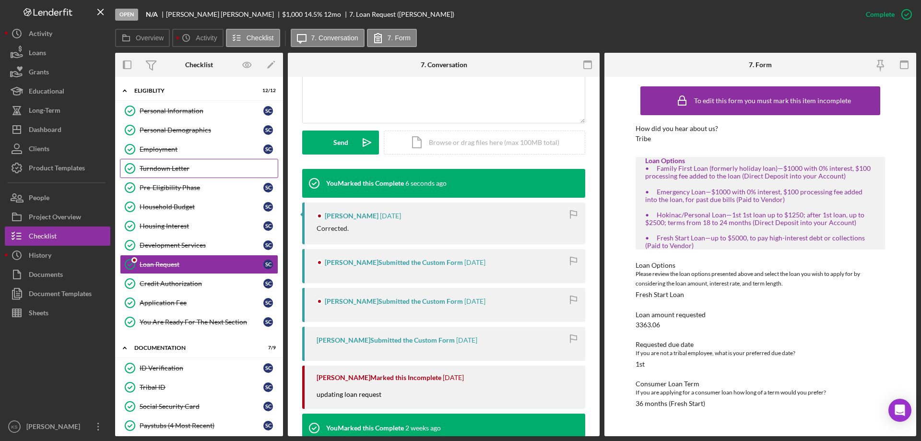
click at [195, 175] on link "Turndown Letter Turndown Letter" at bounding box center [199, 168] width 158 height 19
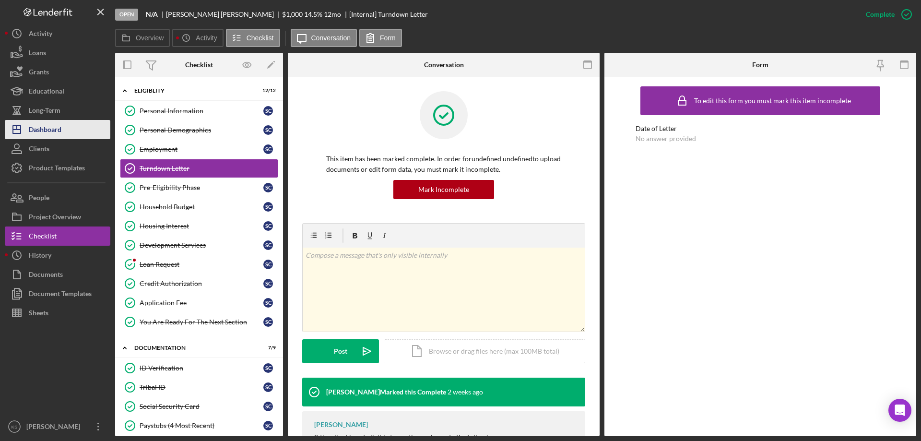
click at [62, 123] on button "Icon/Dashboard Dashboard" at bounding box center [58, 129] width 106 height 19
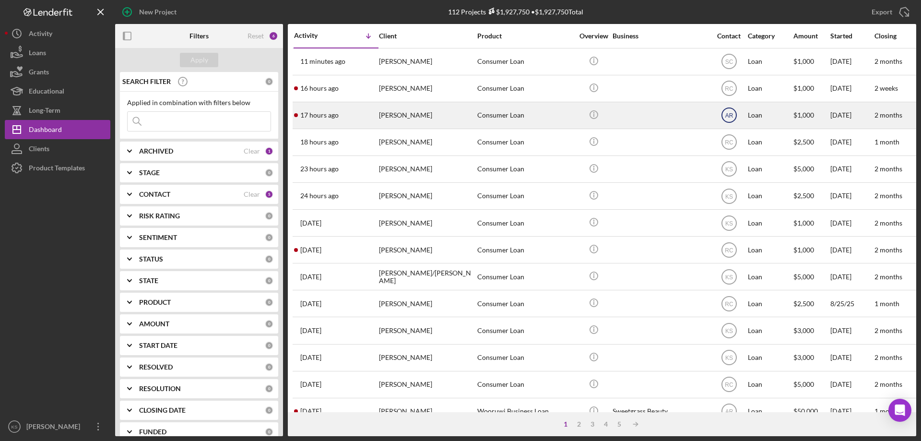
click at [733, 116] on icon "AR" at bounding box center [729, 115] width 24 height 24
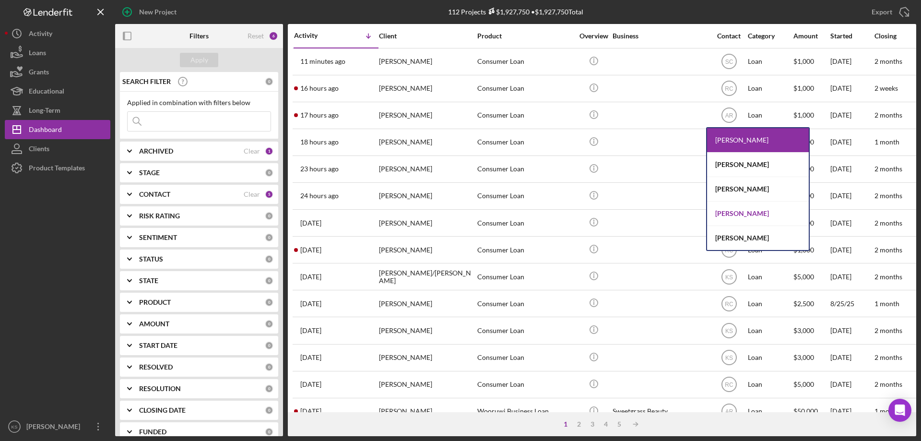
click at [743, 214] on div "[PERSON_NAME]" at bounding box center [758, 213] width 102 height 24
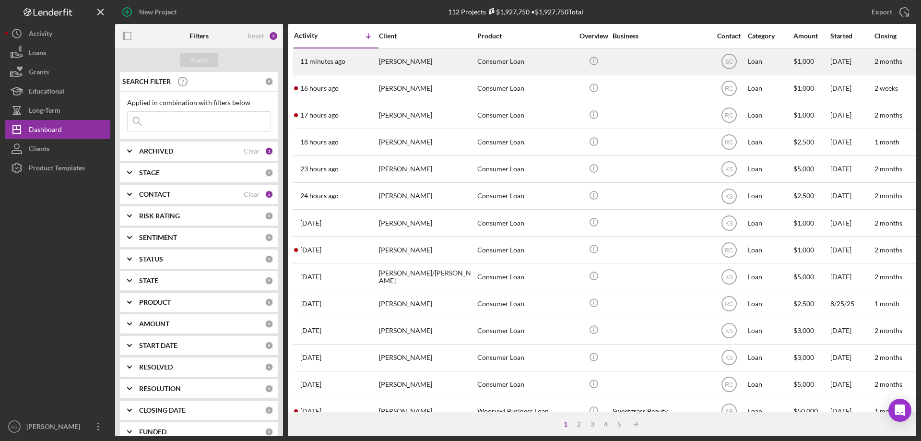
click at [360, 62] on div "11 minutes ago [PERSON_NAME]" at bounding box center [336, 61] width 84 height 25
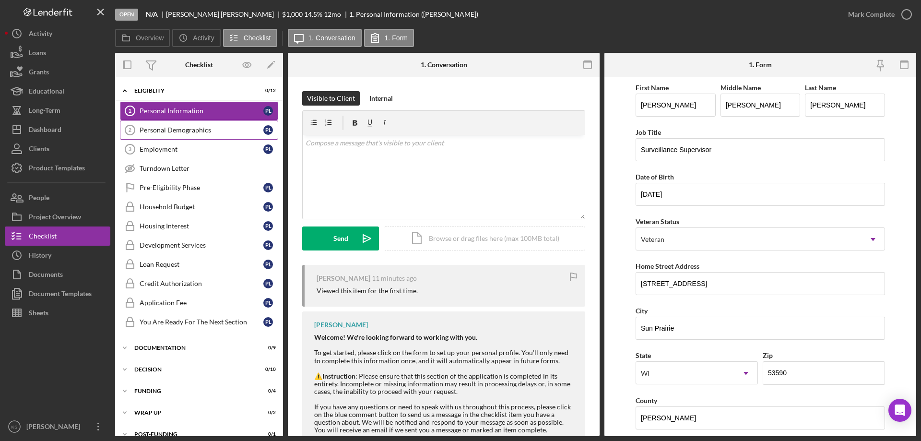
click at [192, 137] on link "Personal Demographics 2 Personal Demographics P L" at bounding box center [199, 129] width 158 height 19
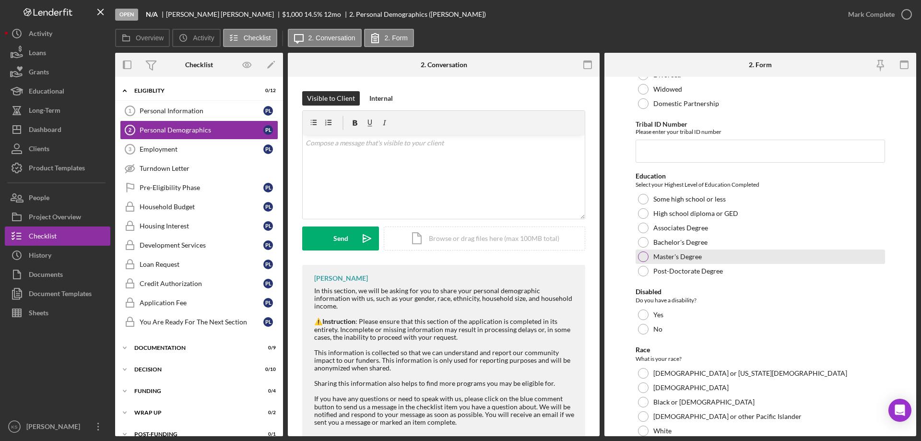
scroll to position [288, 0]
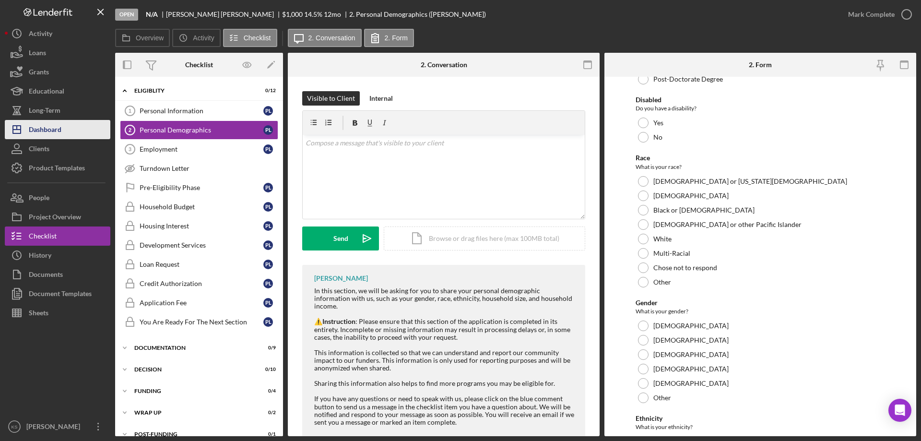
click at [52, 127] on div "Dashboard" at bounding box center [45, 131] width 33 height 22
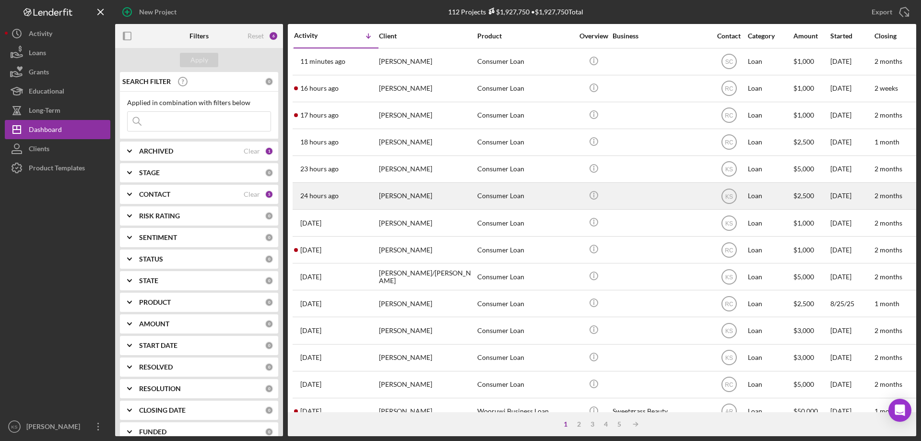
click at [437, 200] on div "[PERSON_NAME]" at bounding box center [427, 195] width 96 height 25
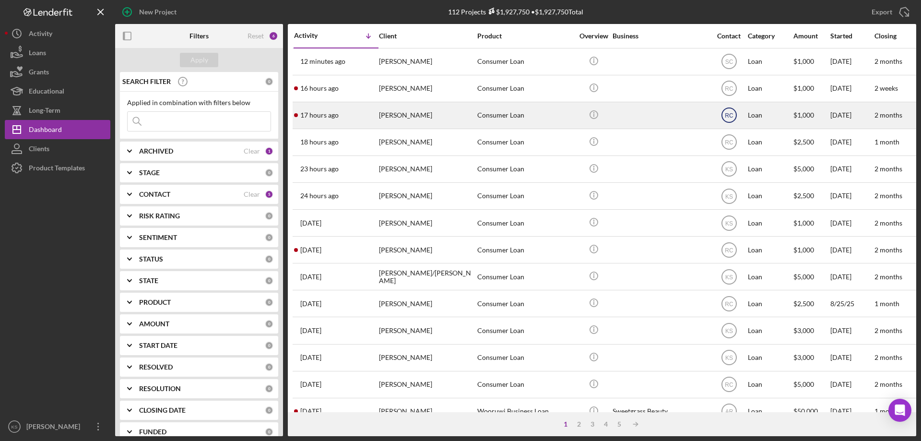
click at [732, 116] on text "RC" at bounding box center [729, 115] width 9 height 7
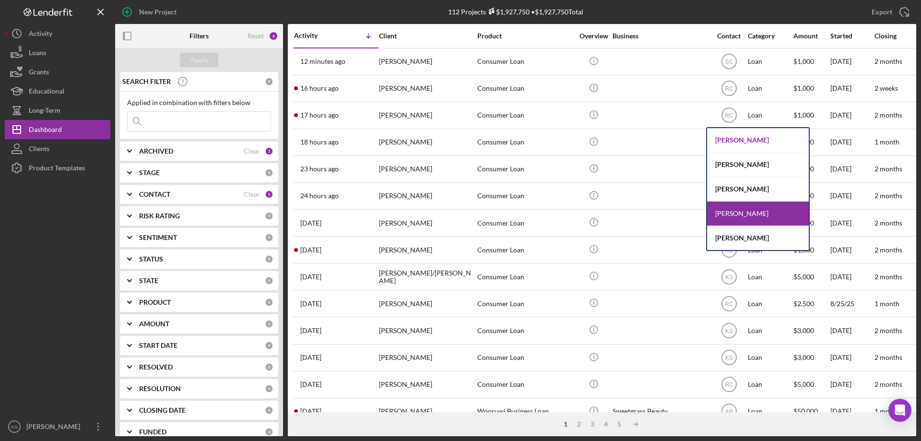
click at [746, 143] on div "[PERSON_NAME]" at bounding box center [758, 140] width 102 height 24
